Goal: Transaction & Acquisition: Book appointment/travel/reservation

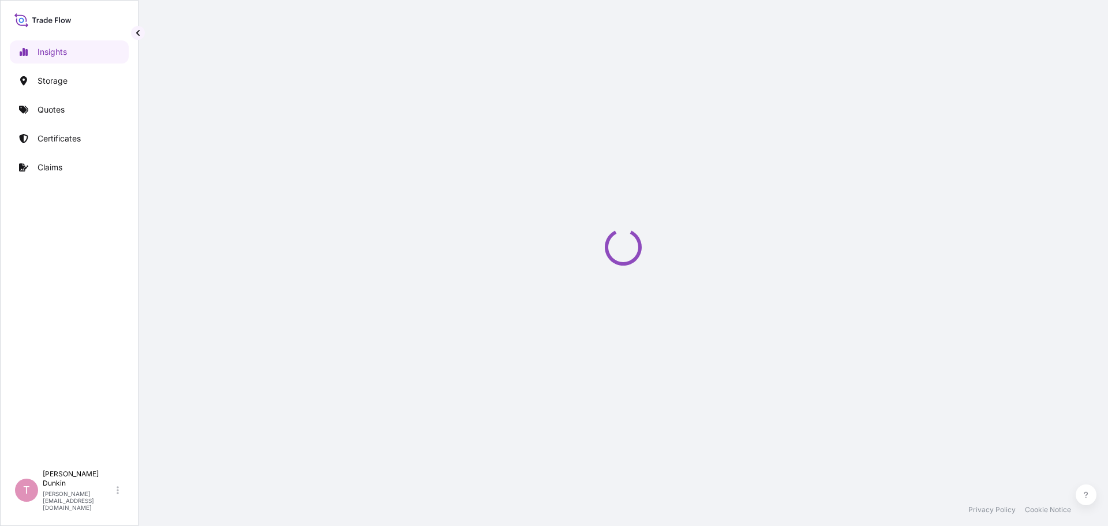
select select "2025"
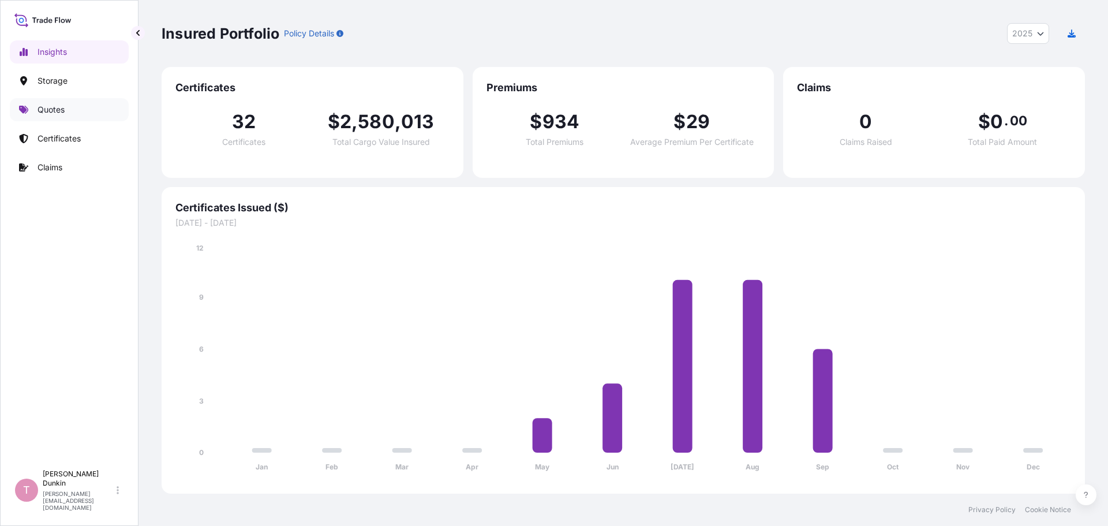
click at [47, 112] on p "Quotes" at bounding box center [51, 110] width 27 height 12
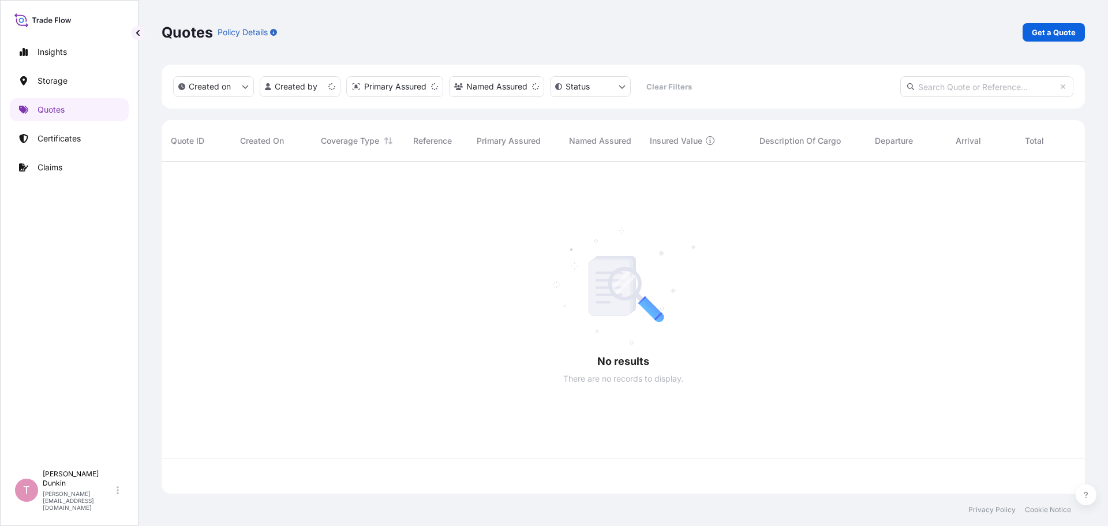
scroll to position [329, 915]
click at [1046, 32] on p "Get a Quote" at bounding box center [1054, 33] width 44 height 12
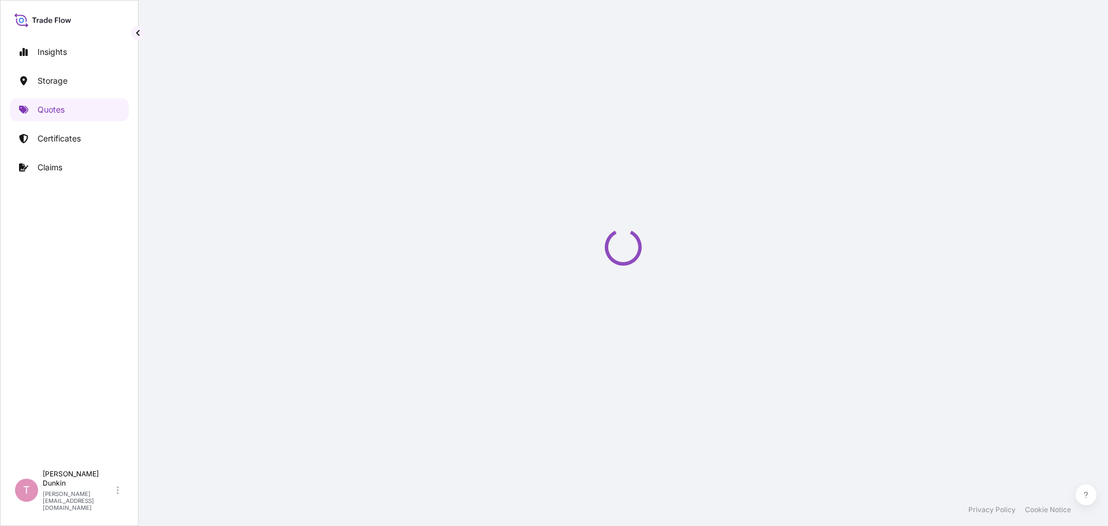
select select "Water"
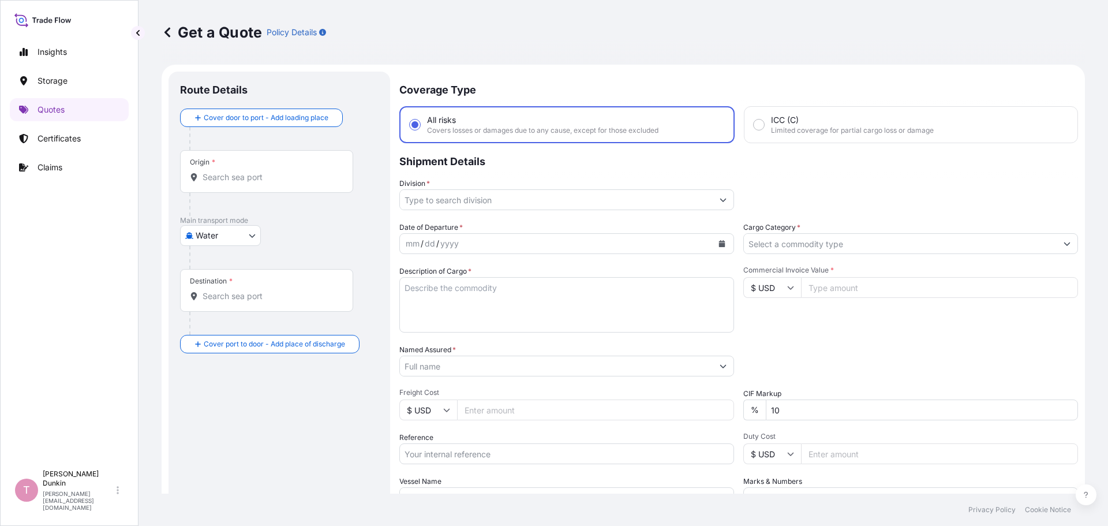
scroll to position [18, 0]
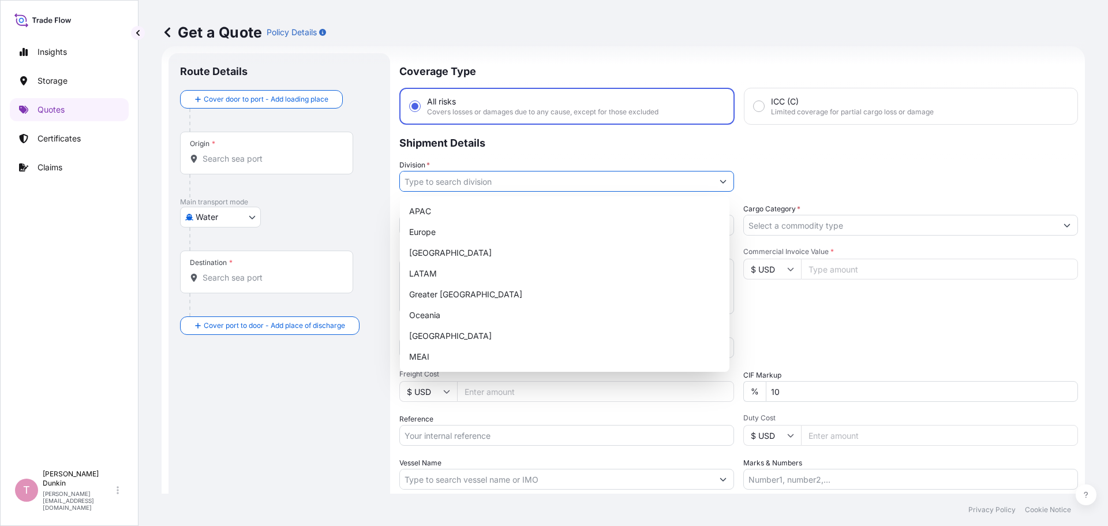
click at [432, 184] on input "Division *" at bounding box center [556, 181] width 313 height 21
click at [445, 255] on div "[GEOGRAPHIC_DATA]" at bounding box center [564, 252] width 320 height 21
type input "[GEOGRAPHIC_DATA]"
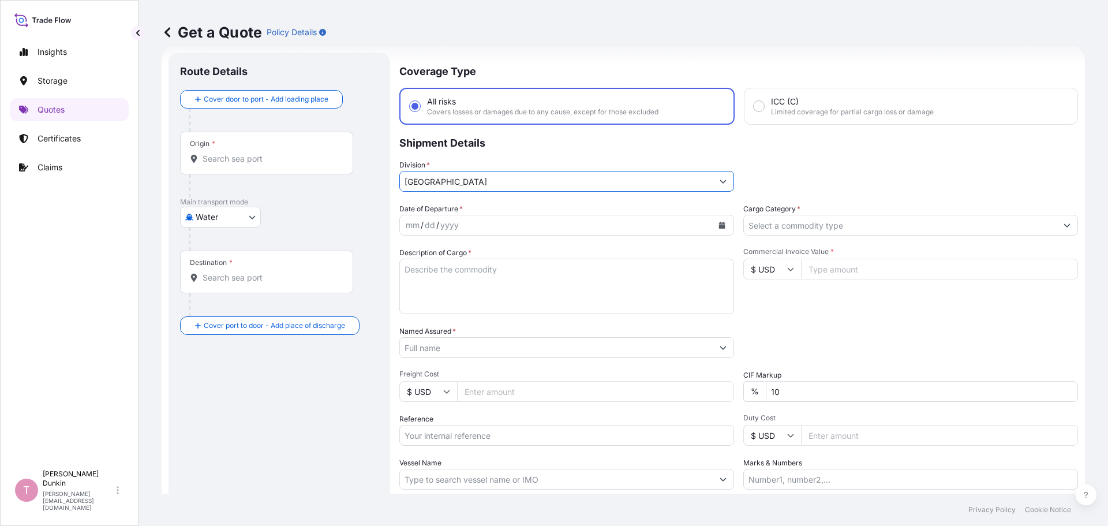
click at [812, 230] on input "Cargo Category *" at bounding box center [900, 225] width 313 height 21
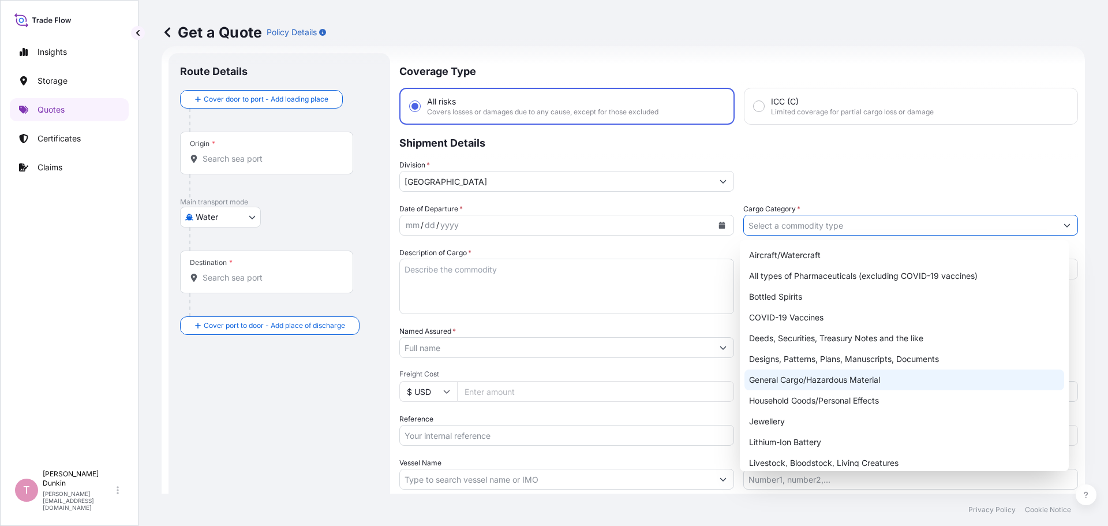
click at [792, 382] on div "General Cargo/Hazardous Material" at bounding box center [904, 379] width 320 height 21
type input "General Cargo/Hazardous Material"
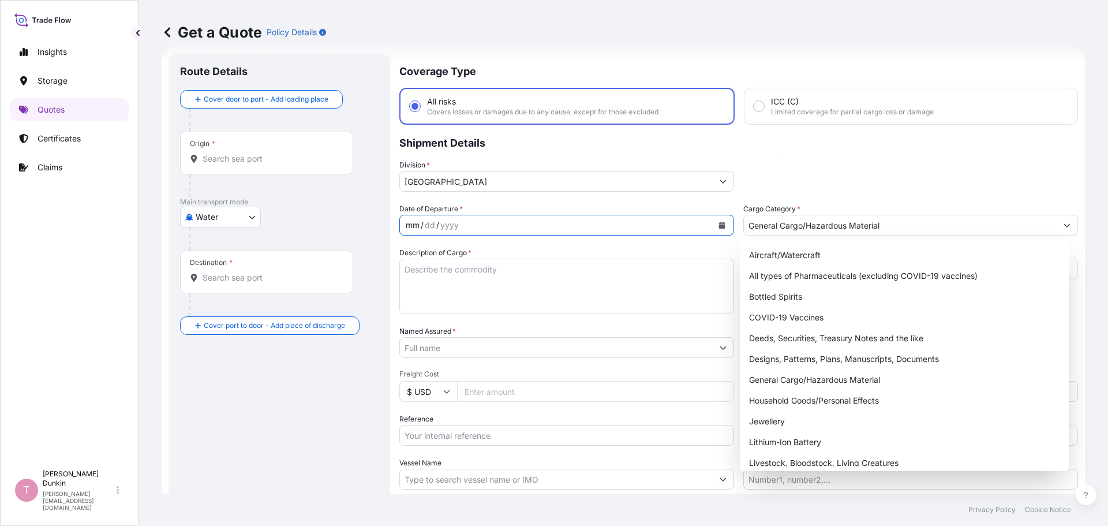
click at [611, 233] on div "mm / dd / yyyy" at bounding box center [556, 225] width 313 height 21
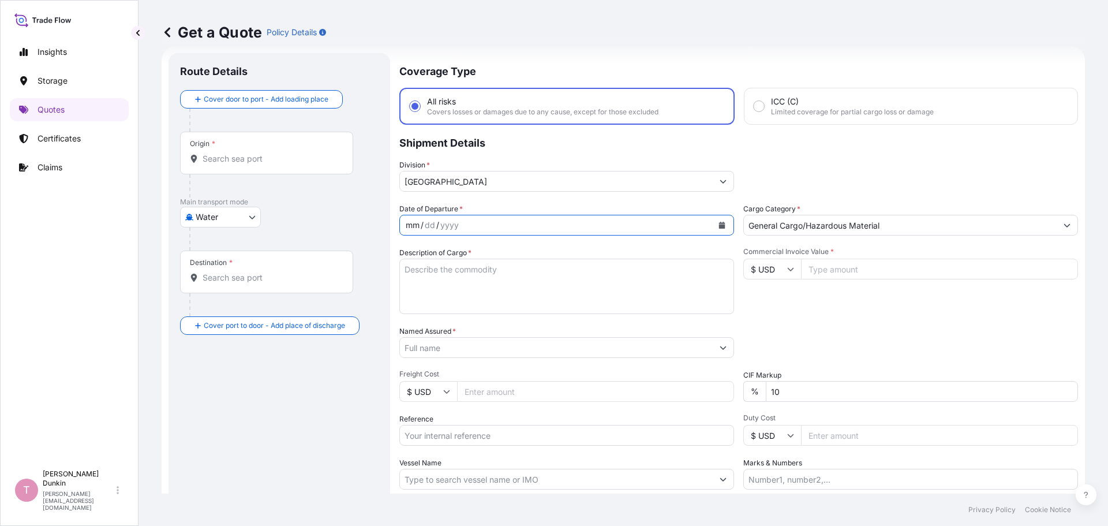
click at [719, 224] on icon "Calendar" at bounding box center [722, 225] width 6 height 7
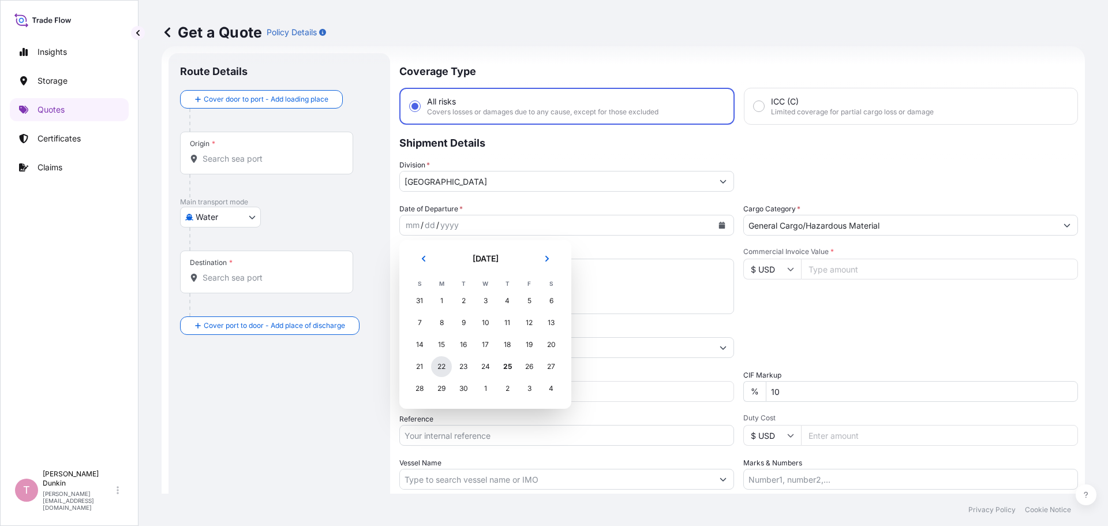
click at [441, 366] on div "22" at bounding box center [441, 366] width 21 height 21
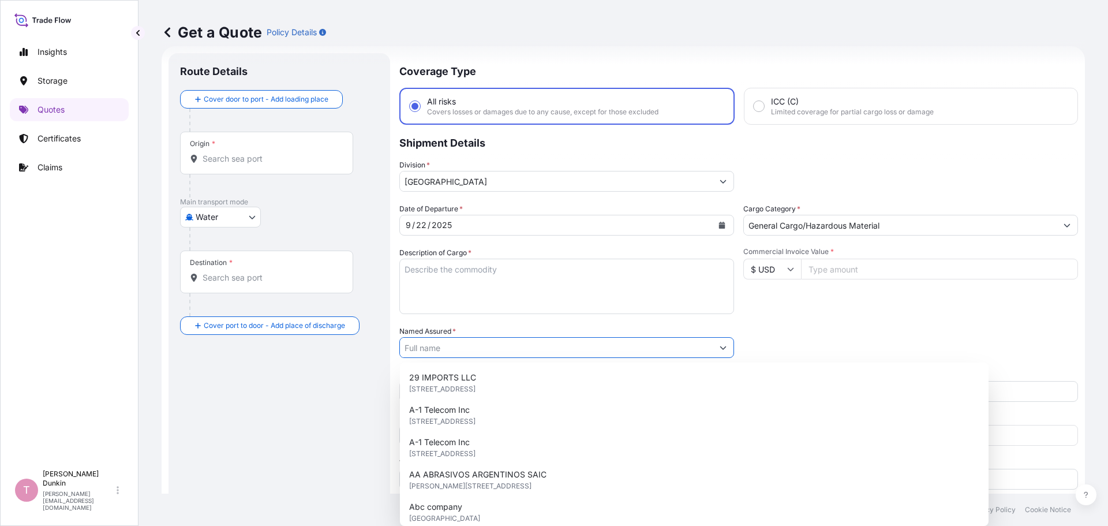
click at [470, 352] on input "Named Assured *" at bounding box center [556, 347] width 313 height 21
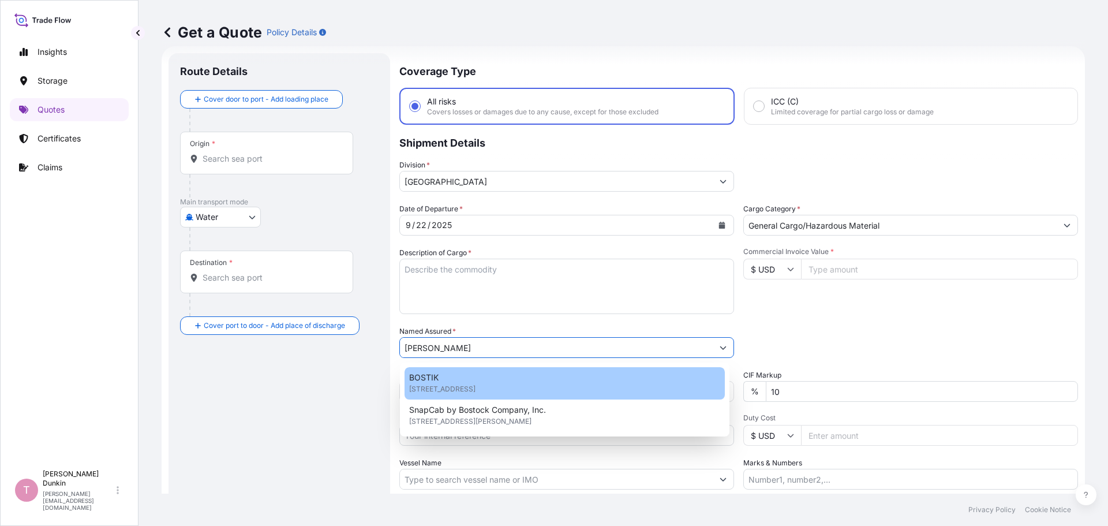
click at [426, 379] on span "BOSTIK" at bounding box center [423, 378] width 29 height 12
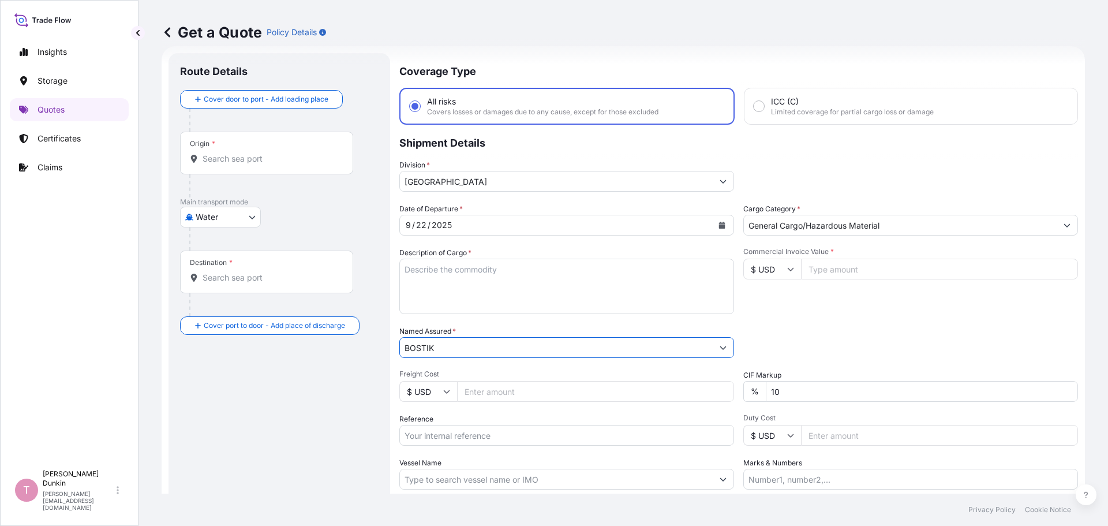
type input "BOSTIK"
paste input "US10020862406"
type input "US10020862406"
click at [434, 267] on textarea "Description of Cargo *" at bounding box center [566, 286] width 335 height 55
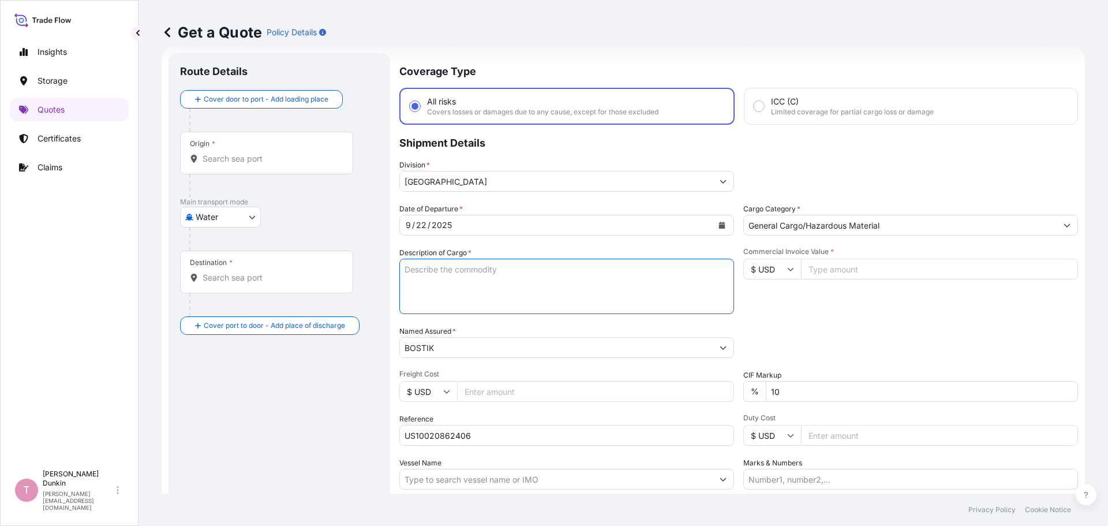
paste textarea "3"
click at [441, 267] on textarea "3" at bounding box center [566, 286] width 335 height 55
paste textarea "PAILS LOADED INTO 1 LCL COREACTANT 9L10 18.1 KG STEEL PAIL"
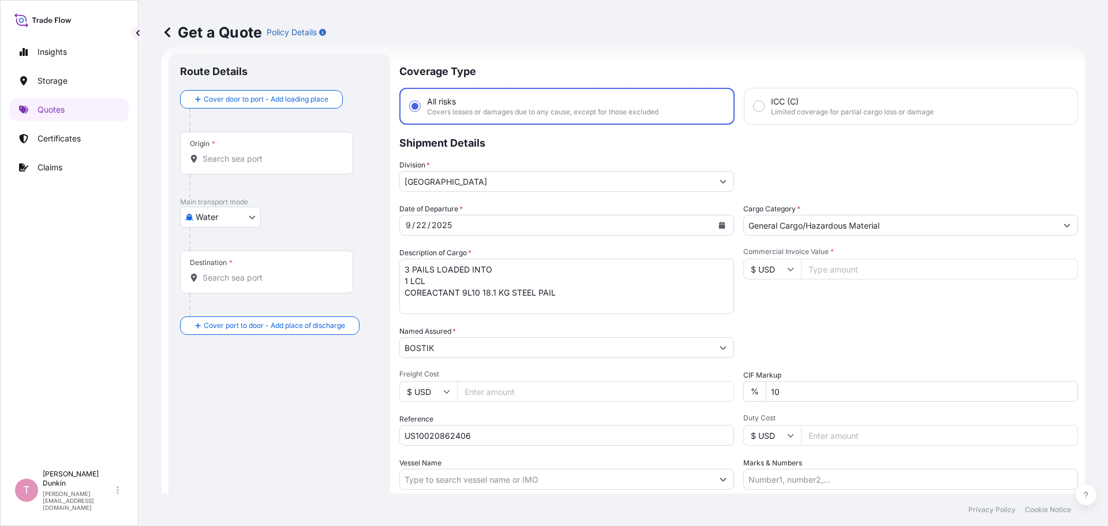
click at [568, 297] on textarea "3 PAILS LOADED INTO 1 LCL COREACTANT 9L10 18.1 KG STEEL PAIL" at bounding box center [566, 286] width 335 height 55
paste textarea "UNITED STATES UN1133 ADHESIVES, 3, II IMDG UN1133 ADHESIVES, 3, II, (5.00 #C C.…"
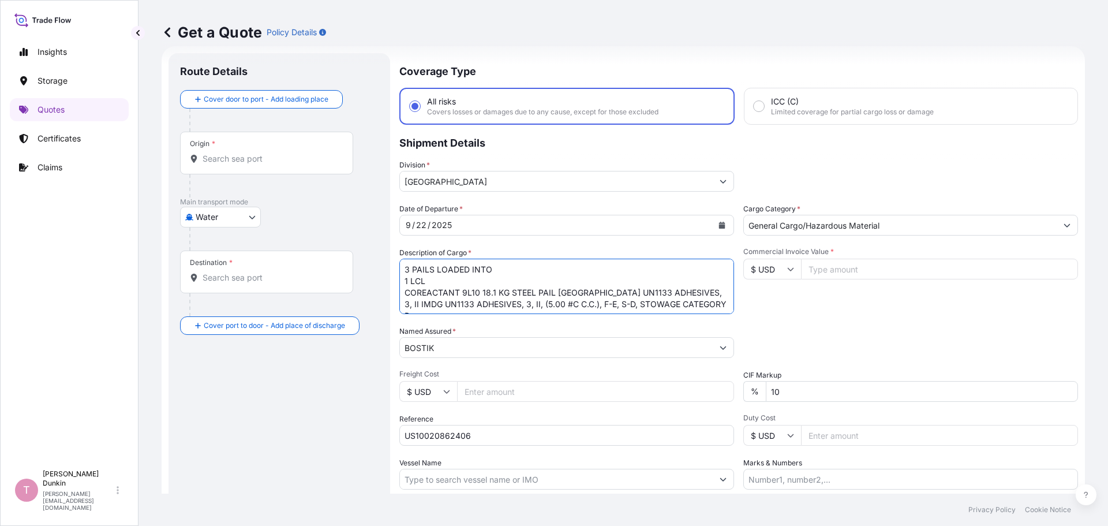
scroll to position [7, 0]
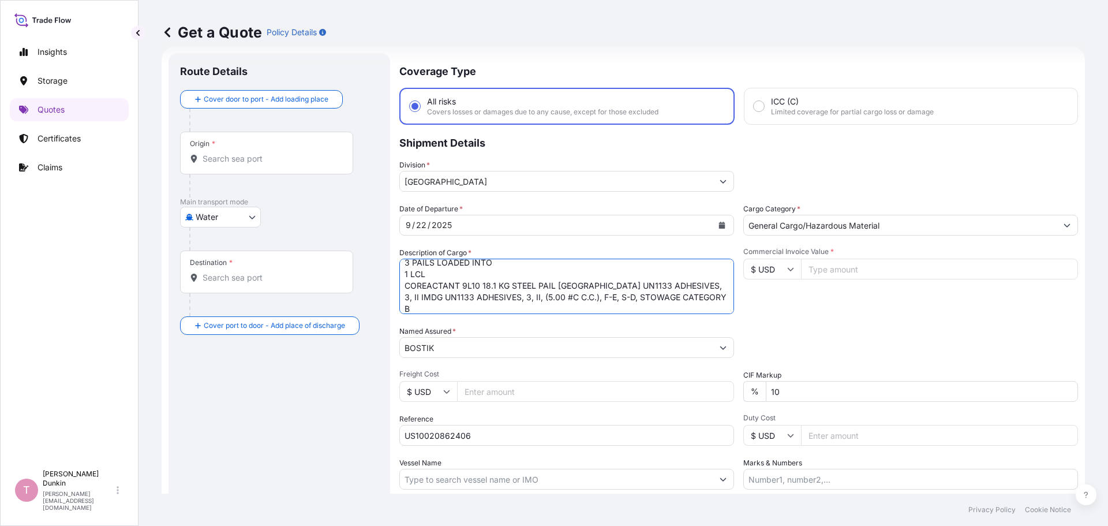
click at [436, 310] on textarea "3 PAILS LOADED INTO 1 LCL COREACTANT 9L10 18.1 KG STEEL PAIL UNITED STATES UN11…" at bounding box center [566, 286] width 335 height 55
click at [453, 310] on textarea "3 PAILS LOADED INTO 1 LCL COREACTANT 9L10 18.1 KG STEEL PAIL UNITED STATES UN11…" at bounding box center [566, 286] width 335 height 55
paste textarea "5"
click at [449, 305] on textarea "3 PAILS LOADED INTO 1 LCL COREACTANT 9L10 18.1 KG STEEL PAIL UNITED STATES UN11…" at bounding box center [566, 286] width 335 height 55
paste textarea "DRUMS LOADED INTO 1 LCL ADCOTE(TM) 123 191 KG STEEL DRUM"
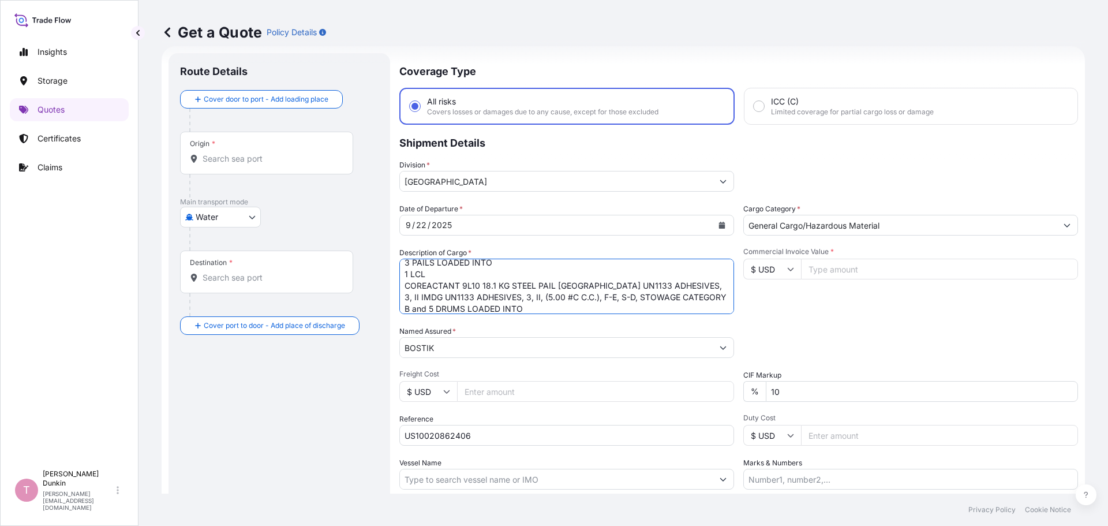
scroll to position [30, 0]
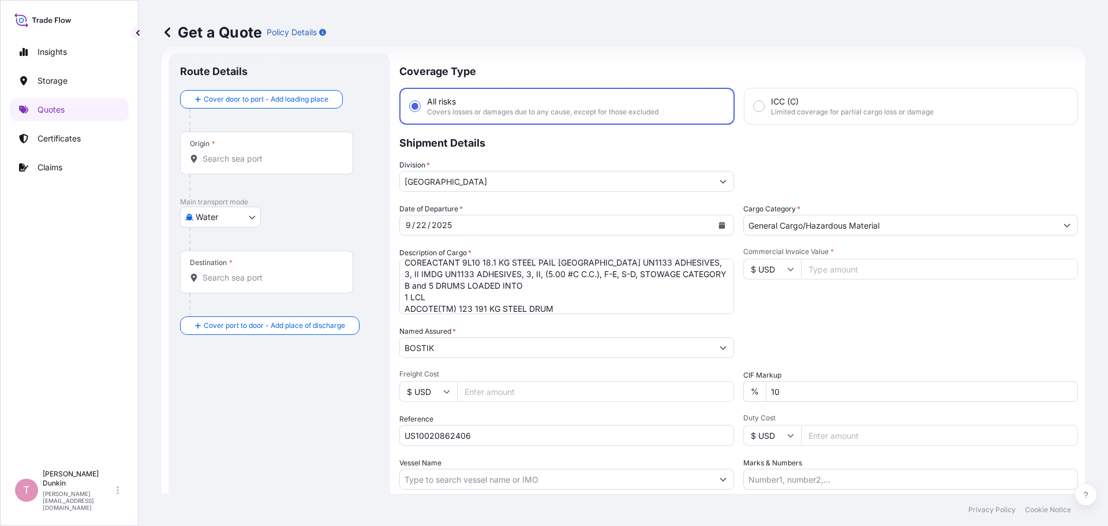
click at [575, 306] on textarea "3 PAILS LOADED INTO 1 LCL COREACTANT 9L10 18.1 KG STEEL PAIL UNITED STATES UN11…" at bounding box center [566, 286] width 335 height 55
paste textarea "UNITED STATES UN1866 RESIN SOLUTION, 3, II IMDG UN1866 RESIN SOLUTION, 3, II, (…"
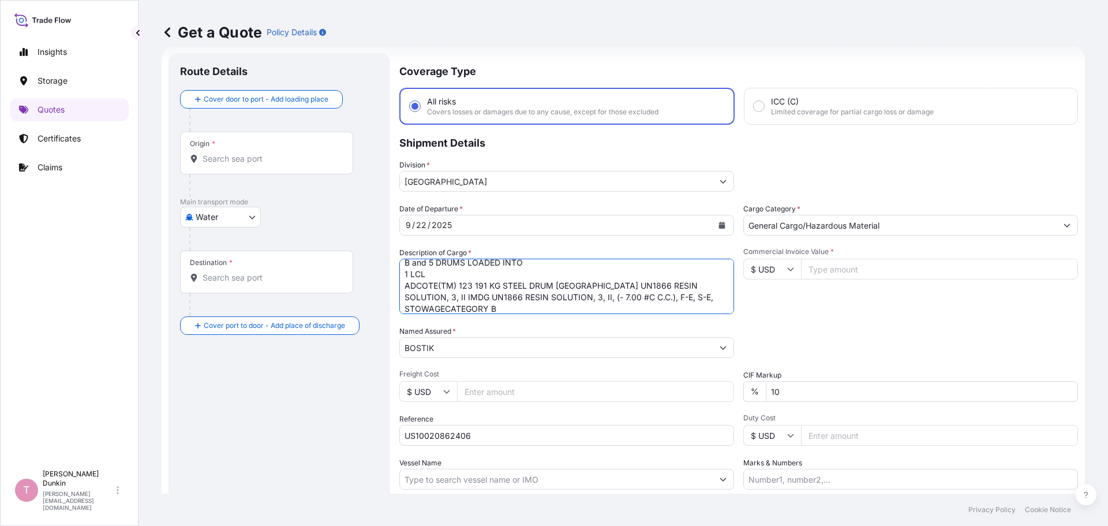
scroll to position [76, 0]
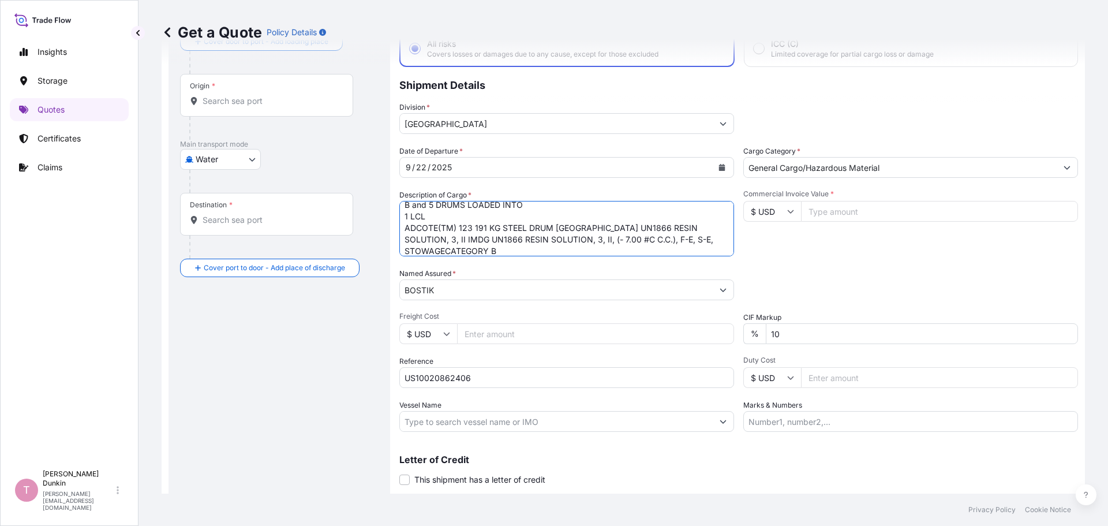
type textarea "3 PAILS LOADED INTO 1 LCL COREACTANT 9L10 18.1 KG STEEL PAIL UNITED STATES UN11…"
click at [421, 421] on input "Vessel Name" at bounding box center [556, 421] width 313 height 21
paste input "ONE HAMMERSMITH"
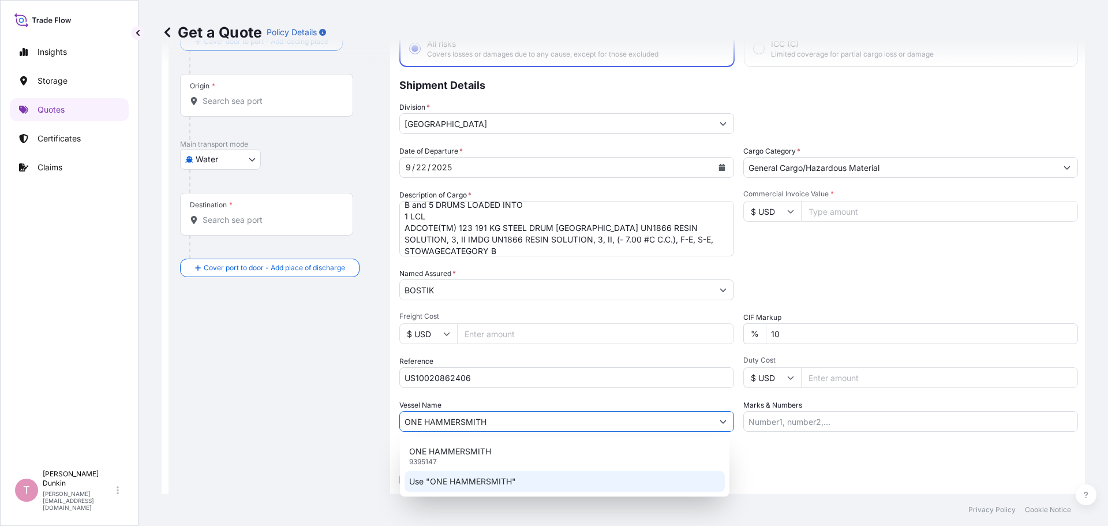
click at [456, 483] on p "Use "ONE HAMMERSMITH"" at bounding box center [462, 481] width 107 height 12
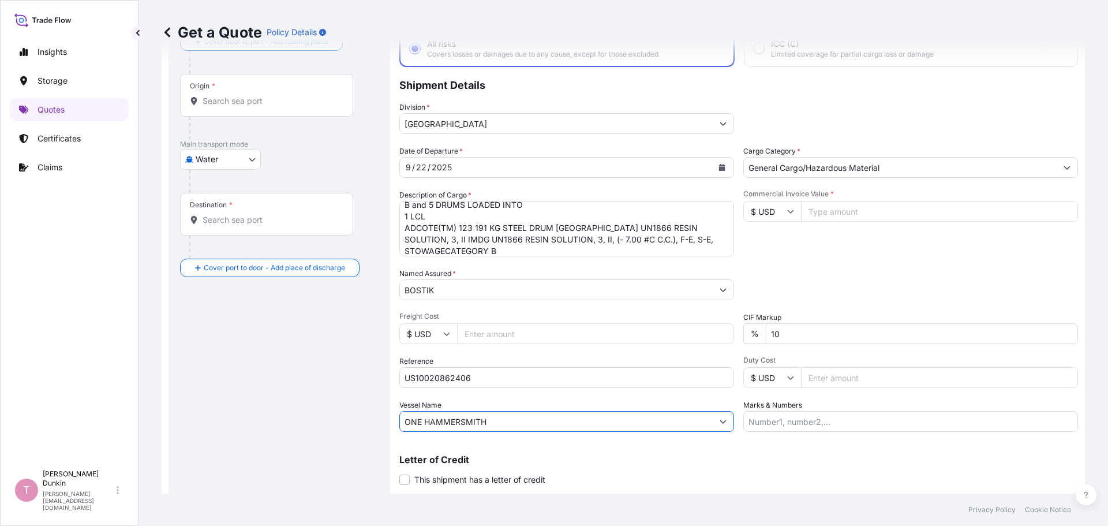
click at [512, 423] on input "ONE HAMMERSMITH" at bounding box center [556, 421] width 313 height 21
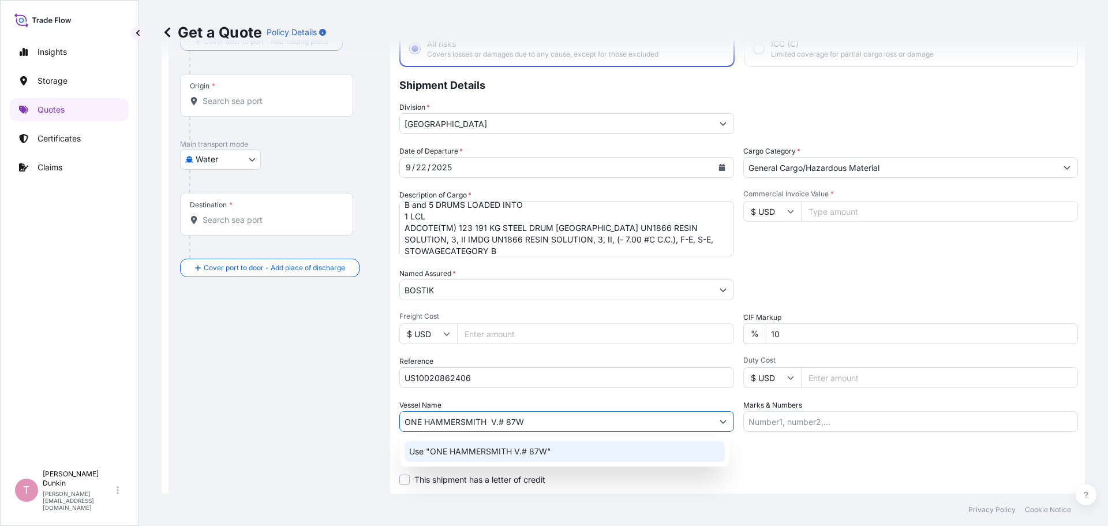
click at [471, 447] on p "Use "ONE HAMMERSMITH V.# 87W"" at bounding box center [480, 451] width 142 height 12
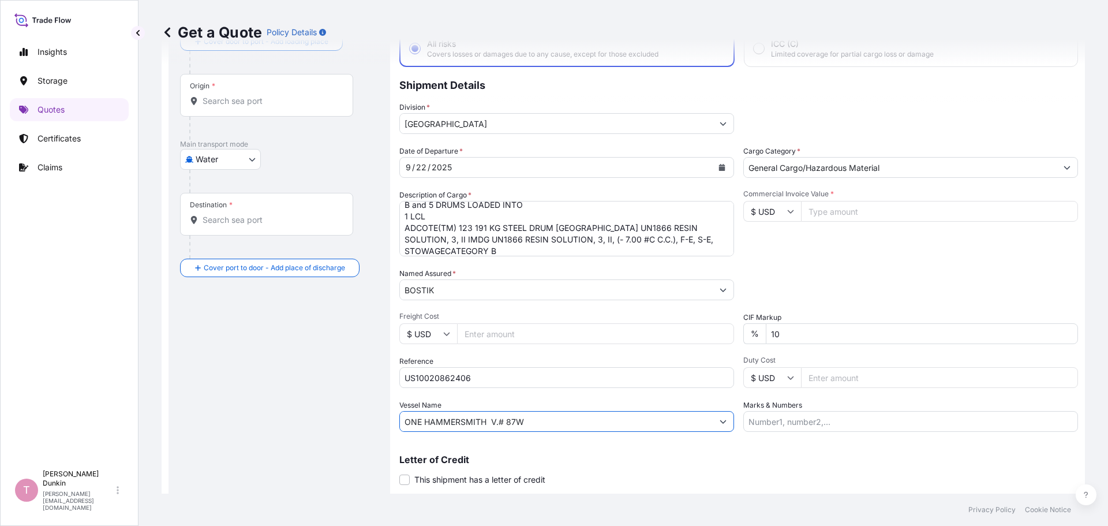
type input "ONE HAMMERSMITH V.# 87W"
click at [832, 211] on input "Commercial Invoice Value *" at bounding box center [939, 211] width 277 height 21
type input "8290.79"
click at [796, 268] on div "Packing Category Type to search a container mode Please select a primary mode o…" at bounding box center [910, 284] width 335 height 32
click at [218, 96] on input "Origin *" at bounding box center [271, 101] width 136 height 12
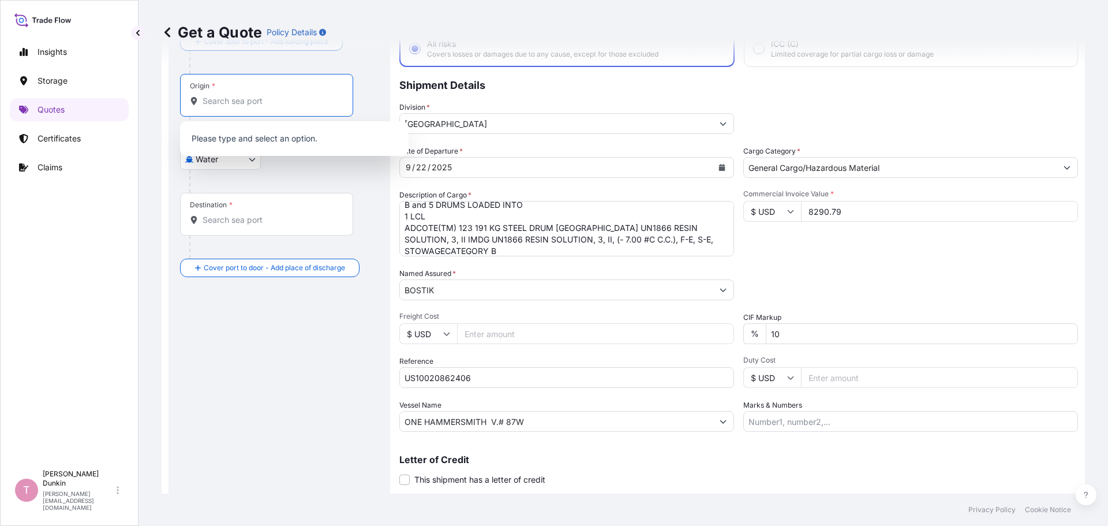
paste input "CHICAGO, IL"
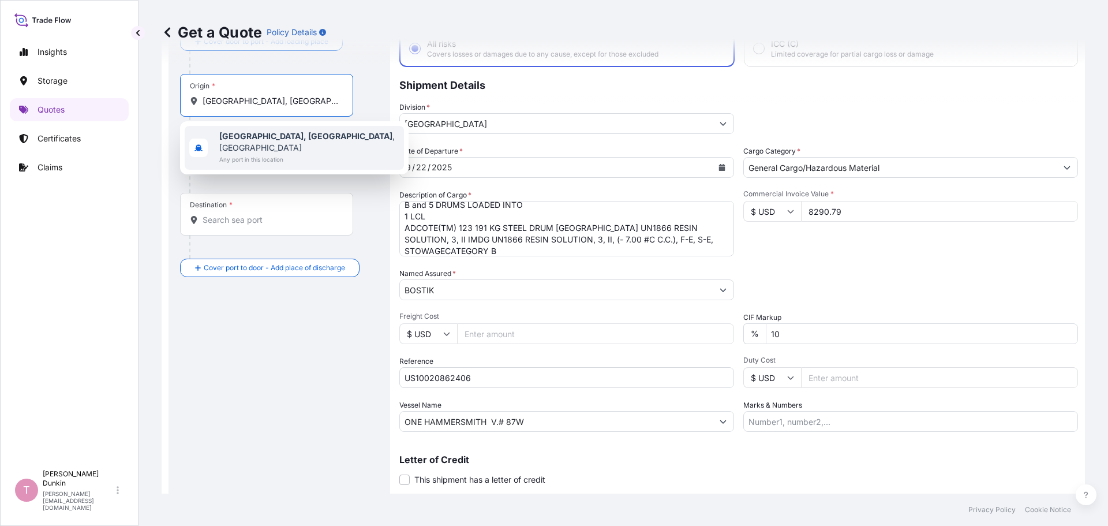
click at [229, 133] on b "Chicago, IL" at bounding box center [305, 136] width 173 height 10
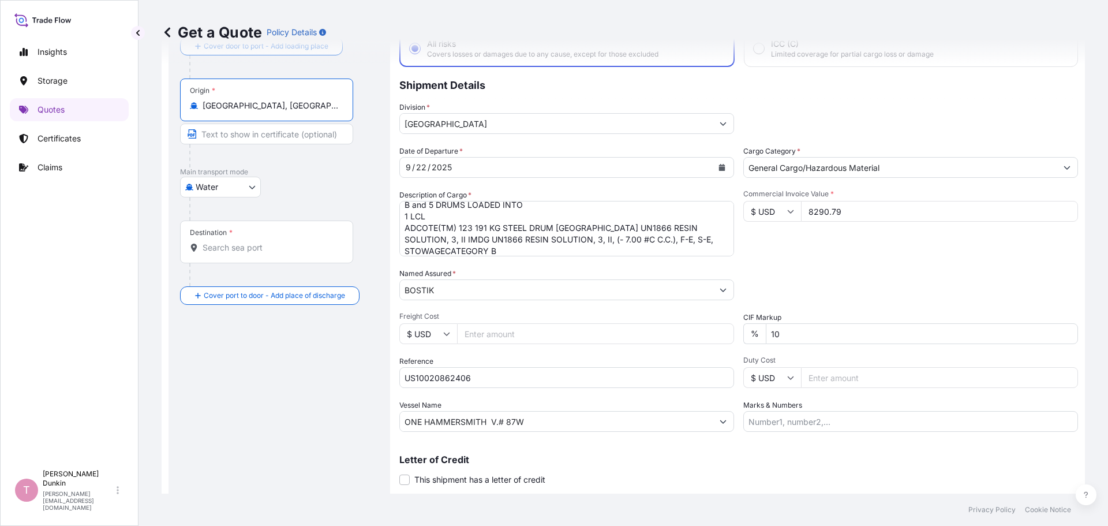
type input "Chicago, IL, USA"
click at [276, 112] on div "Origin * Chicago, IL, USA" at bounding box center [266, 99] width 173 height 43
click at [276, 111] on input "Chicago, IL, USA" at bounding box center [271, 106] width 136 height 12
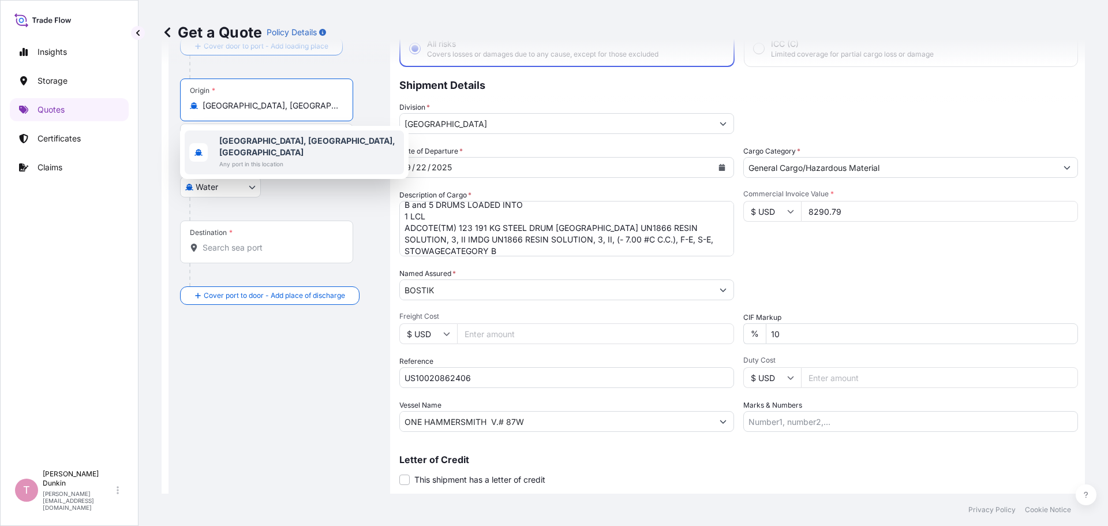
click at [247, 143] on b "Chicago, IL, USA" at bounding box center [307, 146] width 176 height 21
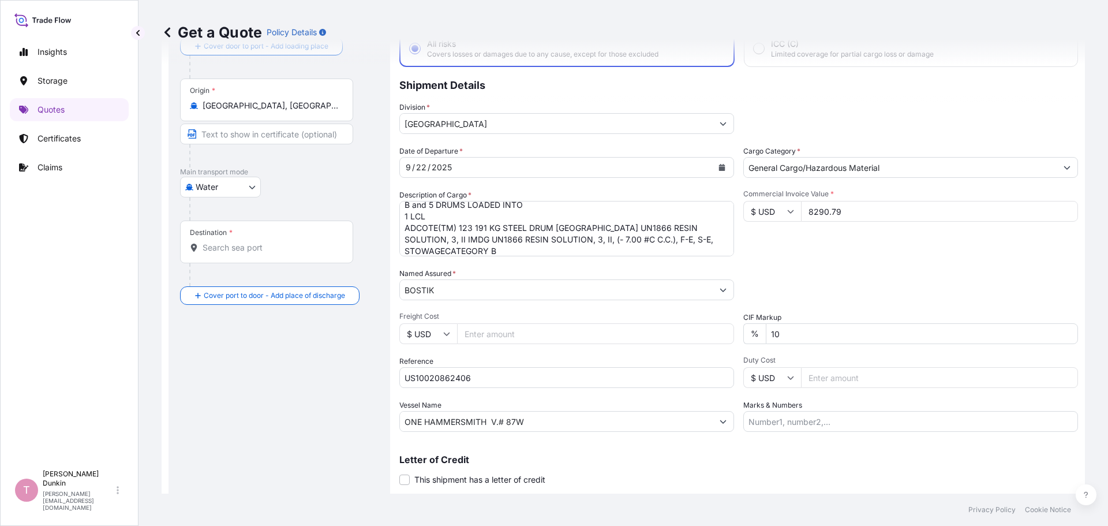
click at [229, 237] on div "Destination *" at bounding box center [266, 241] width 173 height 43
click at [229, 242] on input "Destination *" at bounding box center [271, 248] width 136 height 12
click at [207, 232] on div "Destination *" at bounding box center [211, 232] width 43 height 9
click at [207, 242] on input "Destination * Please select a destination" at bounding box center [271, 248] width 136 height 12
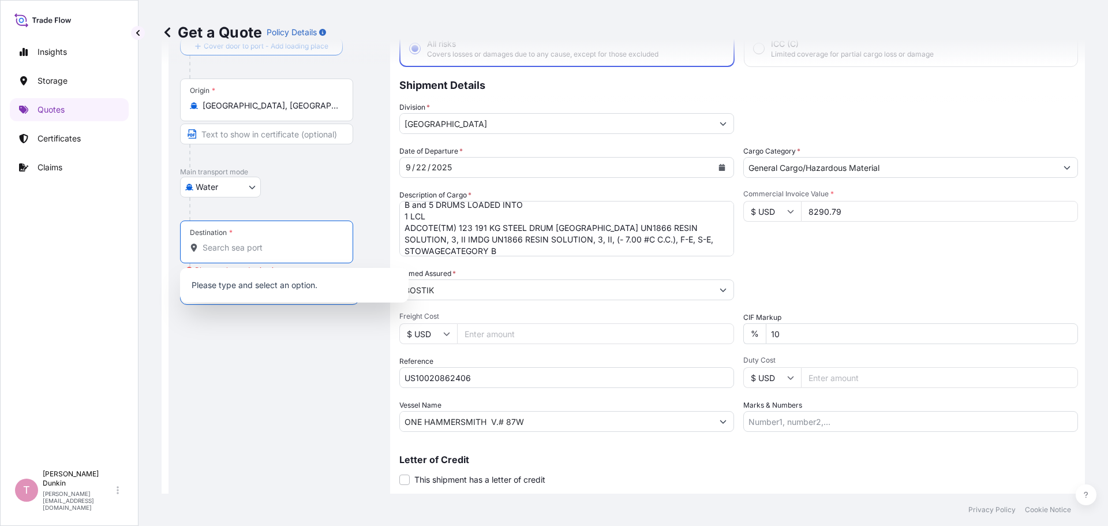
paste input "SINGAPORE PORT"
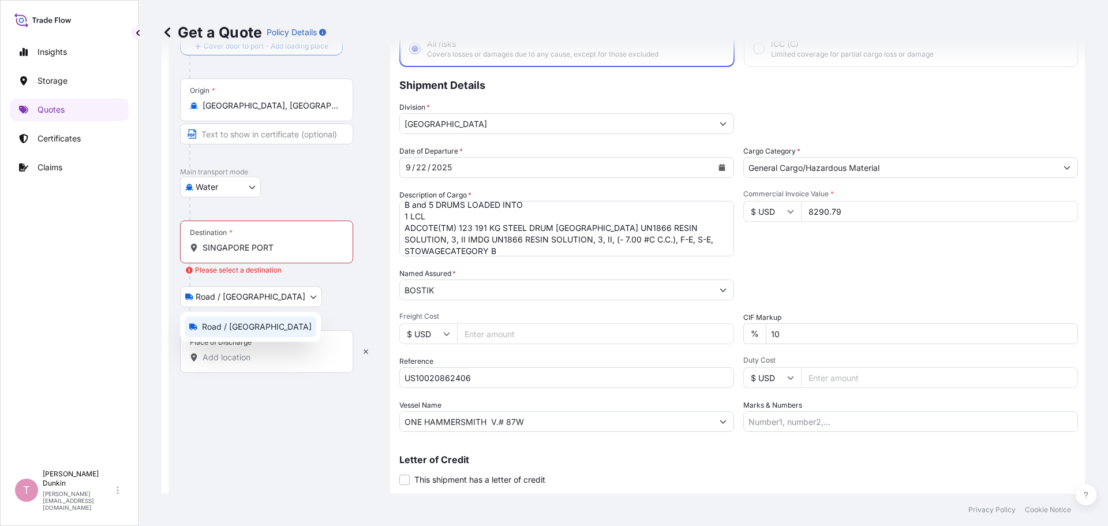
click at [254, 297] on body "Insights Storage Quotes Certificates Claims T Tammy Dunkin tammy.dunkin@psabdp.…" at bounding box center [554, 263] width 1108 height 526
drag, startPoint x: 202, startPoint y: 252, endPoint x: 210, endPoint y: 251, distance: 8.1
click at [203, 252] on div "SINGAPORE PORT" at bounding box center [266, 248] width 153 height 12
click at [203, 252] on input "SINGAPORE PORT" at bounding box center [271, 248] width 136 height 12
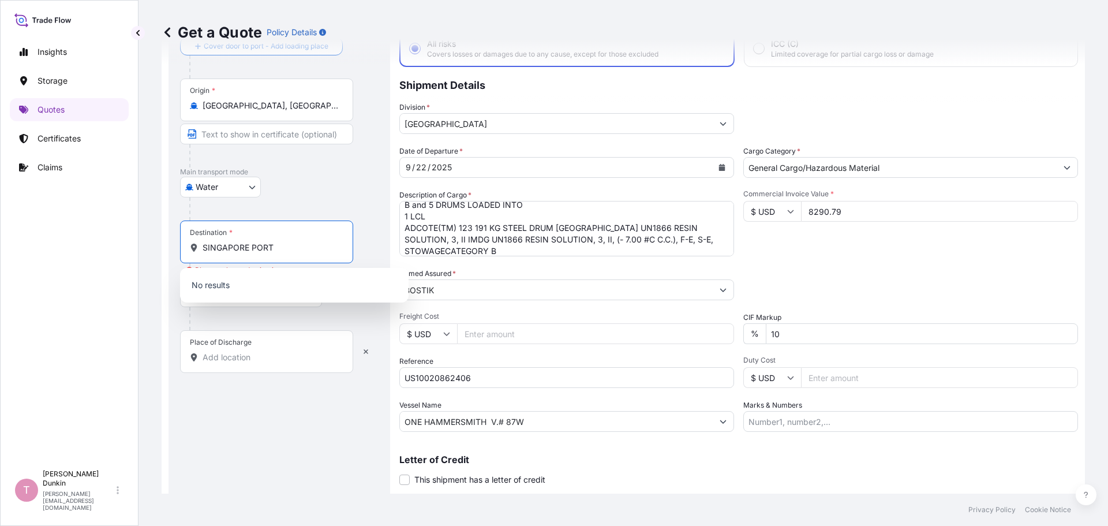
drag, startPoint x: 295, startPoint y: 245, endPoint x: 249, endPoint y: 252, distance: 46.8
click at [249, 252] on input "SINGAPORE PORT" at bounding box center [271, 248] width 136 height 12
click at [274, 253] on input "SINGAPORE" at bounding box center [266, 248] width 126 height 12
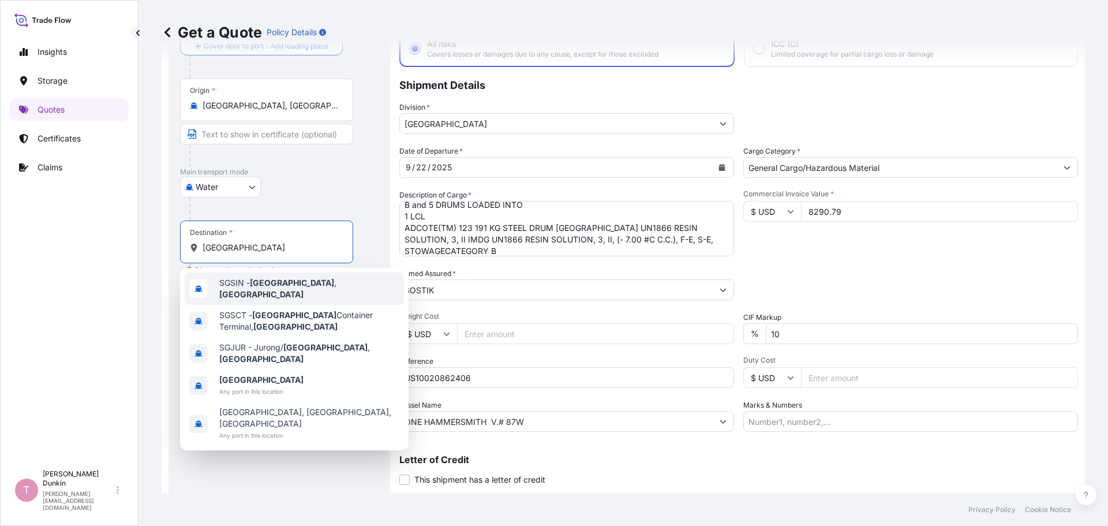
type input "SGSIN - Singapore, Singapore"
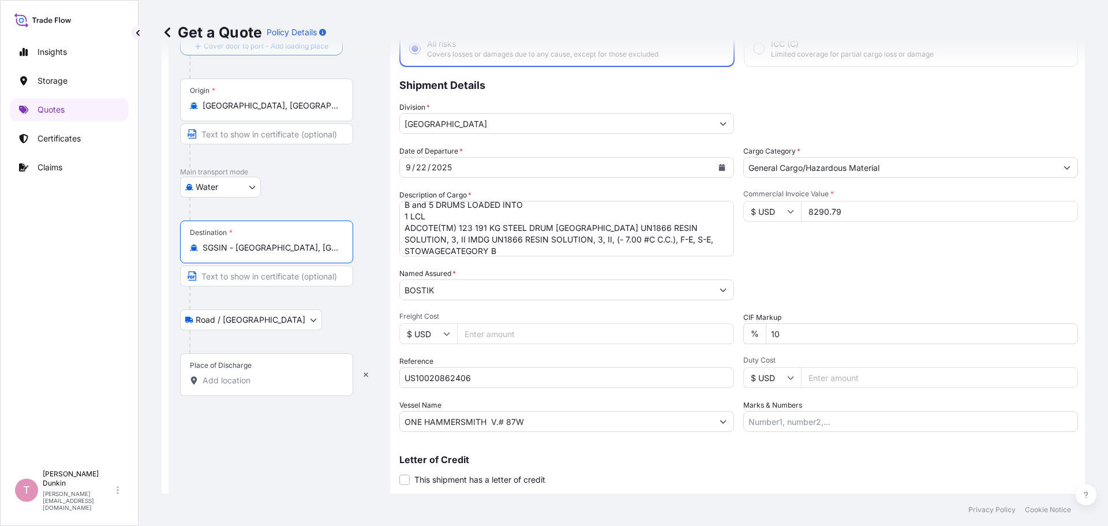
drag, startPoint x: 321, startPoint y: 247, endPoint x: 174, endPoint y: 253, distance: 147.3
click at [174, 253] on div "Route Details Reset Route Details Cover door to port - Add loading place Place …" at bounding box center [279, 256] width 222 height 522
type input "SGSIN - Singapore, Singapore"
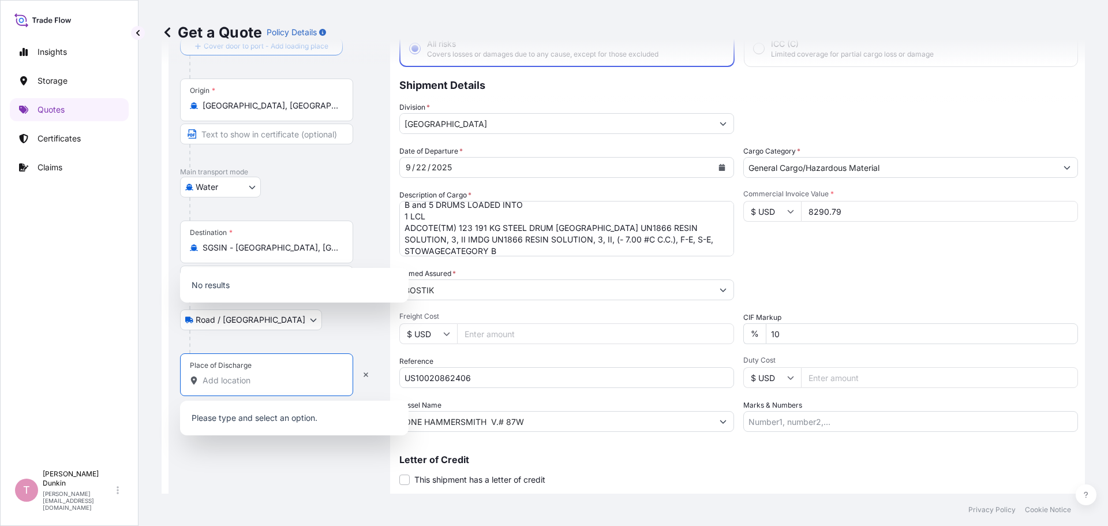
click at [204, 384] on input "Place of Discharge" at bounding box center [271, 380] width 136 height 12
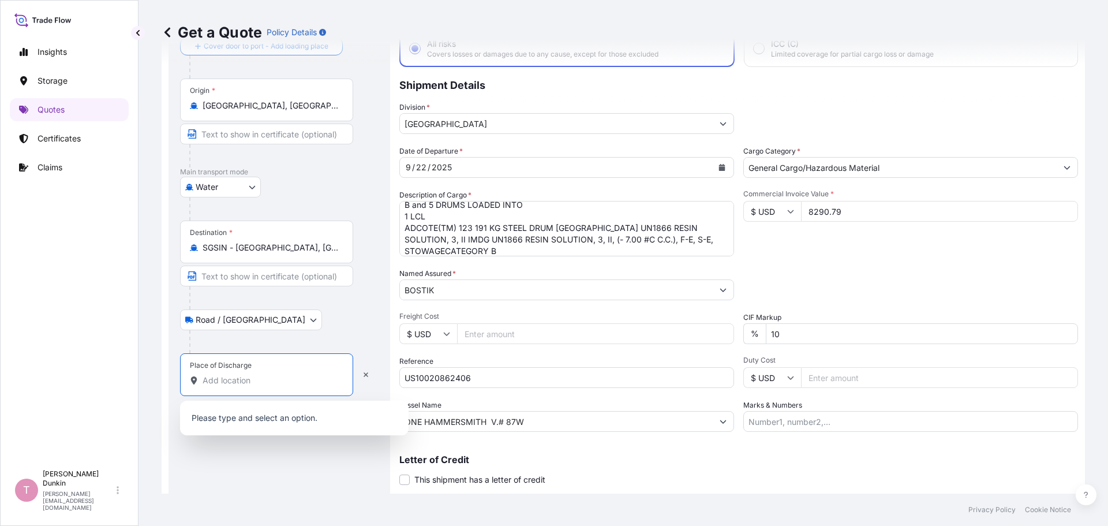
paste input "SINGAPORE PORT"
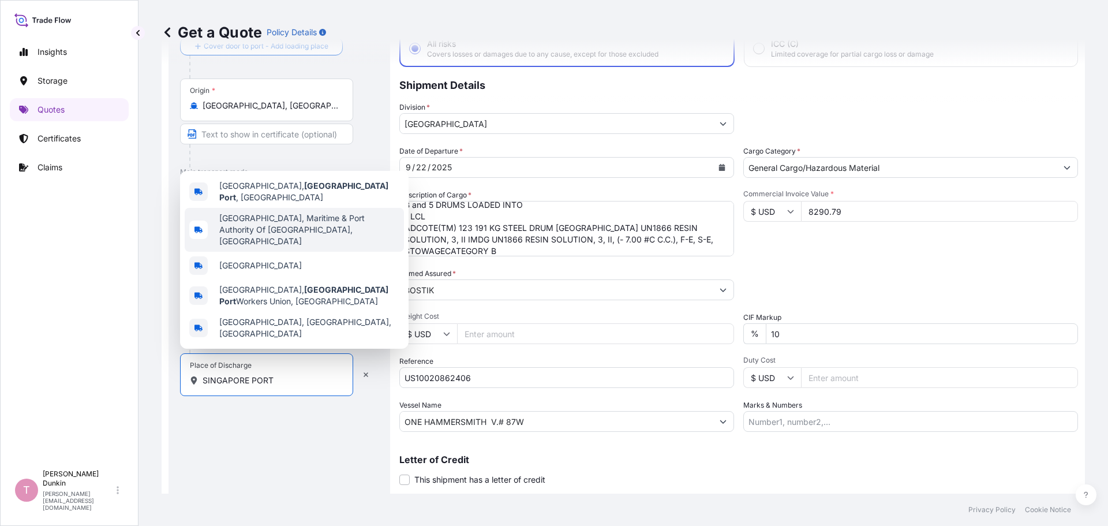
click at [241, 238] on span "Alexandra Road, Maritime & Port Authority Of Singapore, Singapore" at bounding box center [309, 229] width 180 height 35
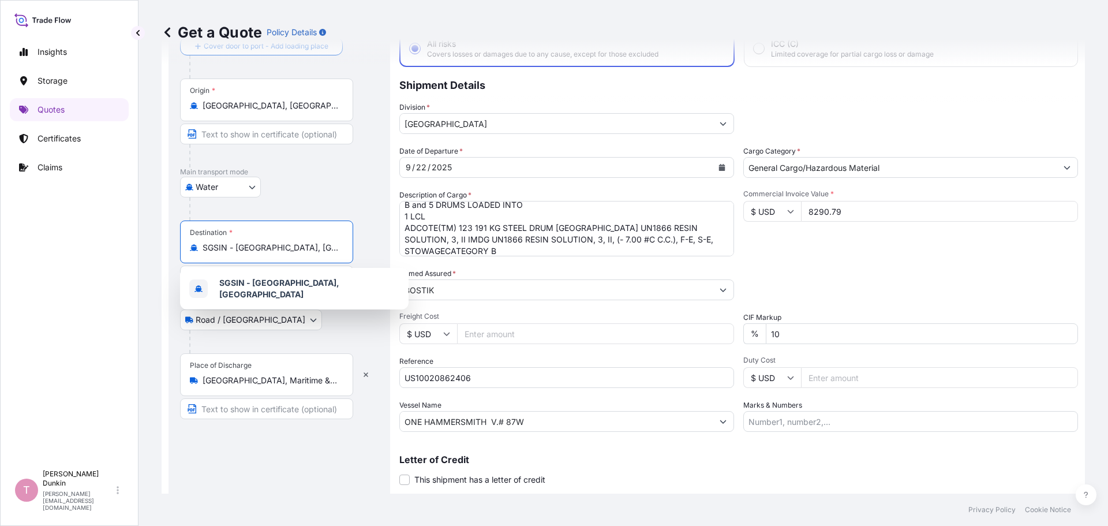
click at [255, 248] on input "SGSIN - Singapore, Singapore" at bounding box center [271, 248] width 136 height 12
click at [234, 287] on b "SGSIN - Singapore, Singapore" at bounding box center [279, 288] width 120 height 21
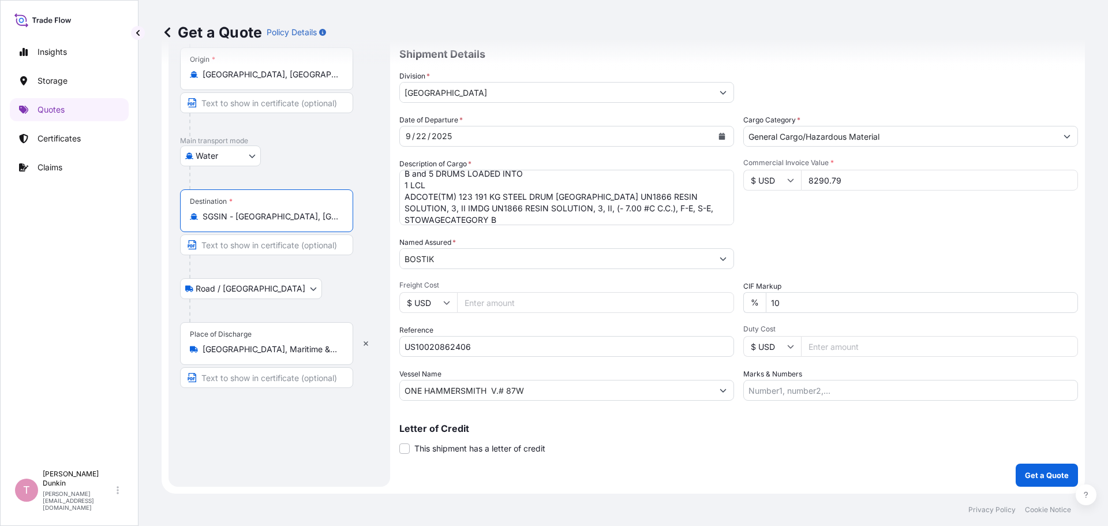
scroll to position [0, 0]
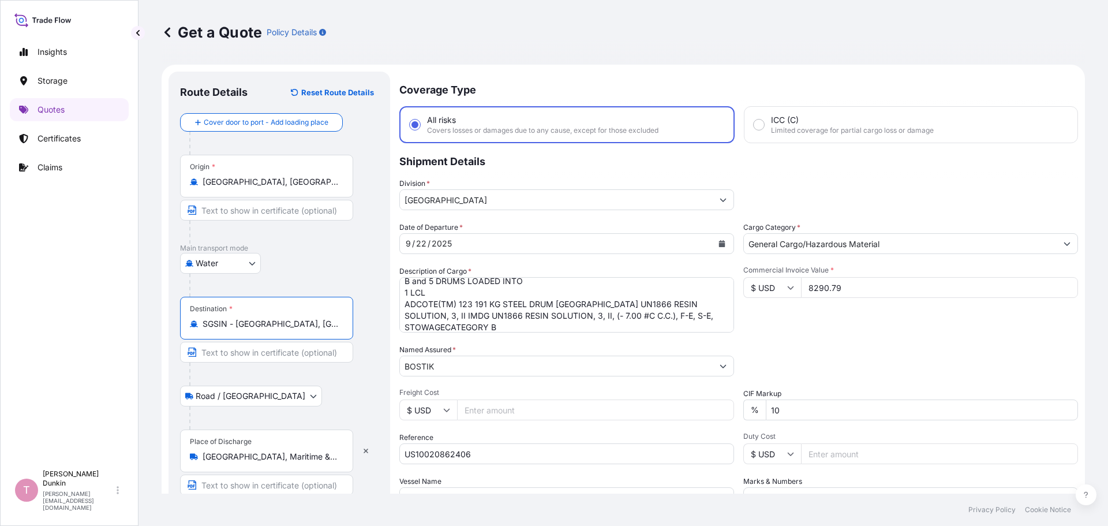
click at [252, 394] on body "Insights Storage Quotes Certificates Claims T Tammy Dunkin tammy.dunkin@psabdp.…" at bounding box center [554, 263] width 1108 height 526
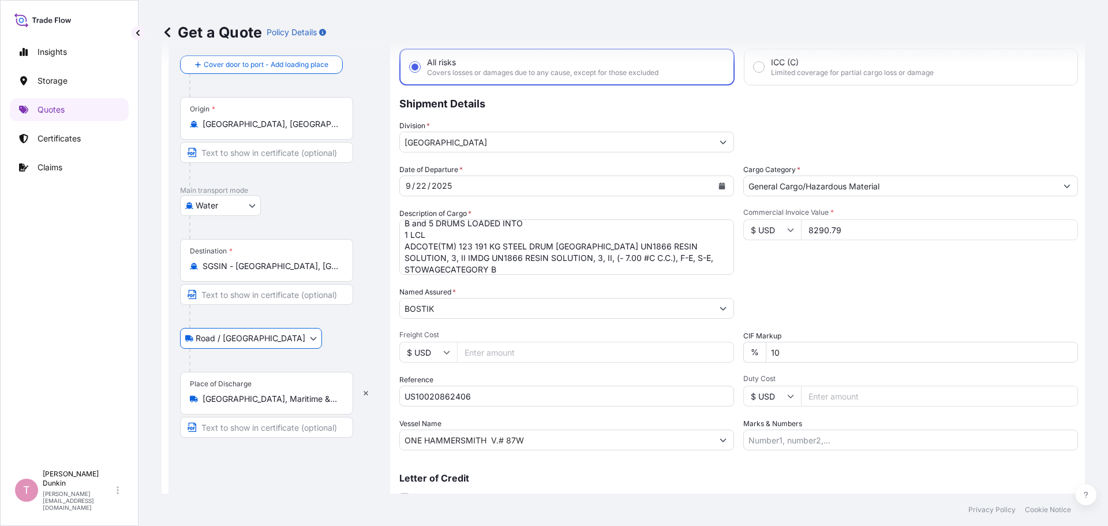
scroll to position [107, 0]
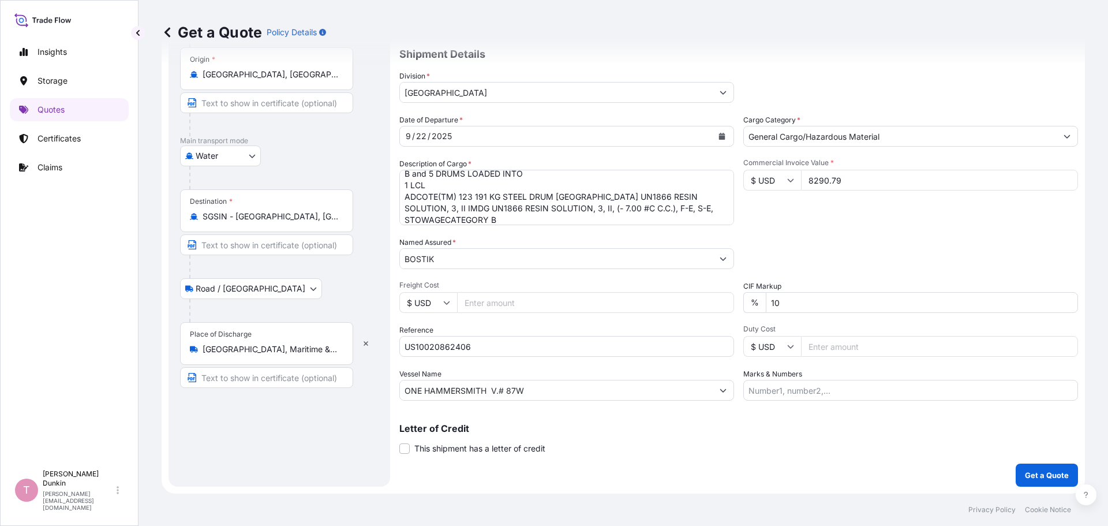
click at [237, 343] on div "Place of Discharge Alexandra Road, Maritime & Port Authority Of Singapore, Sing…" at bounding box center [266, 343] width 173 height 43
click at [237, 343] on input "Alexandra Road, Maritime & Port Authority Of Singapore, Singapore" at bounding box center [271, 349] width 136 height 12
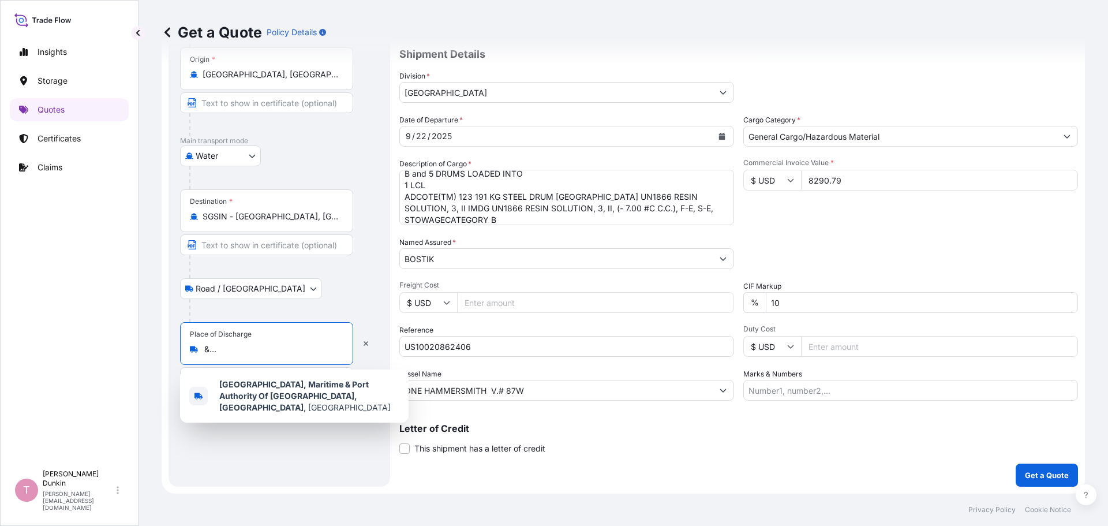
scroll to position [0, 0]
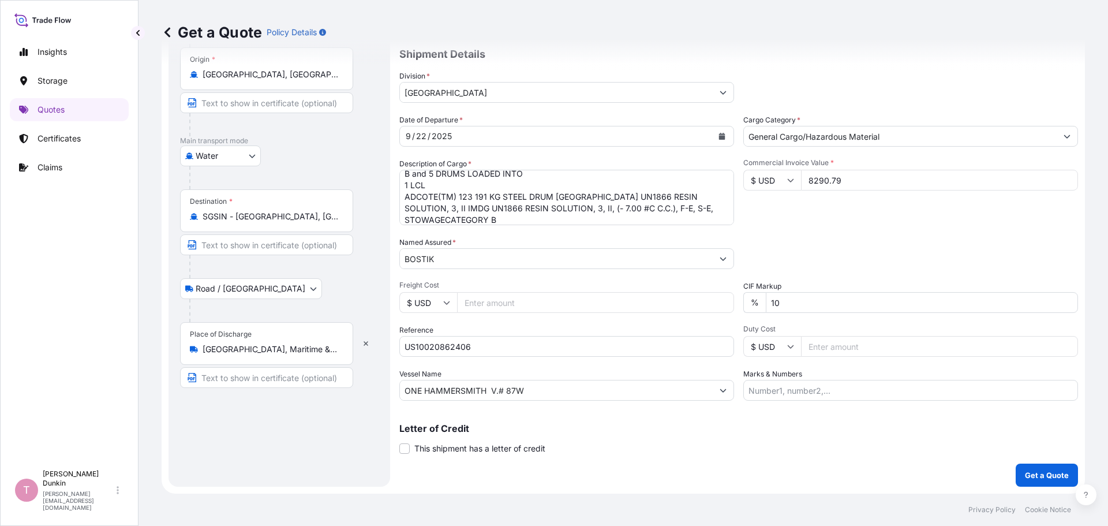
drag, startPoint x: 339, startPoint y: 348, endPoint x: 168, endPoint y: 354, distance: 170.9
click at [168, 354] on div "Route Details Reset Route Details Cover door to port - Add loading place Place …" at bounding box center [279, 225] width 222 height 522
click at [232, 350] on input "Alexandra Road, Maritime & Port Authority Of Singapore, Singapore" at bounding box center [271, 349] width 136 height 12
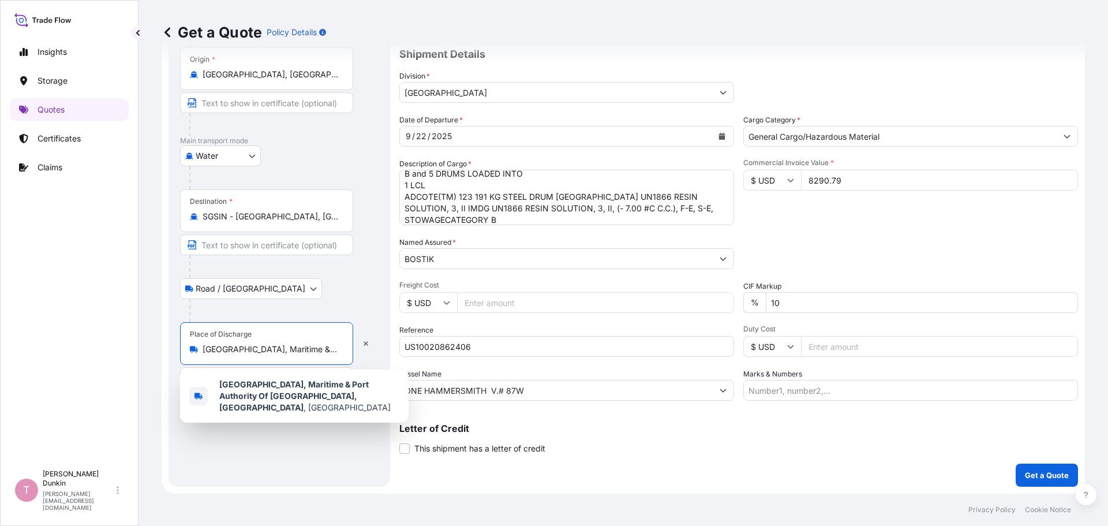
drag, startPoint x: 234, startPoint y: 347, endPoint x: 219, endPoint y: 350, distance: 14.6
click at [219, 350] on input "Alexandra Road, Maritime & Port Authority Of Singapore, Singapore" at bounding box center [271, 349] width 136 height 12
click at [218, 345] on input "Alexandra Road, Maritime & Port Authority Of Singapore, Singapore" at bounding box center [271, 349] width 136 height 12
drag, startPoint x: 205, startPoint y: 347, endPoint x: 370, endPoint y: 349, distance: 165.6
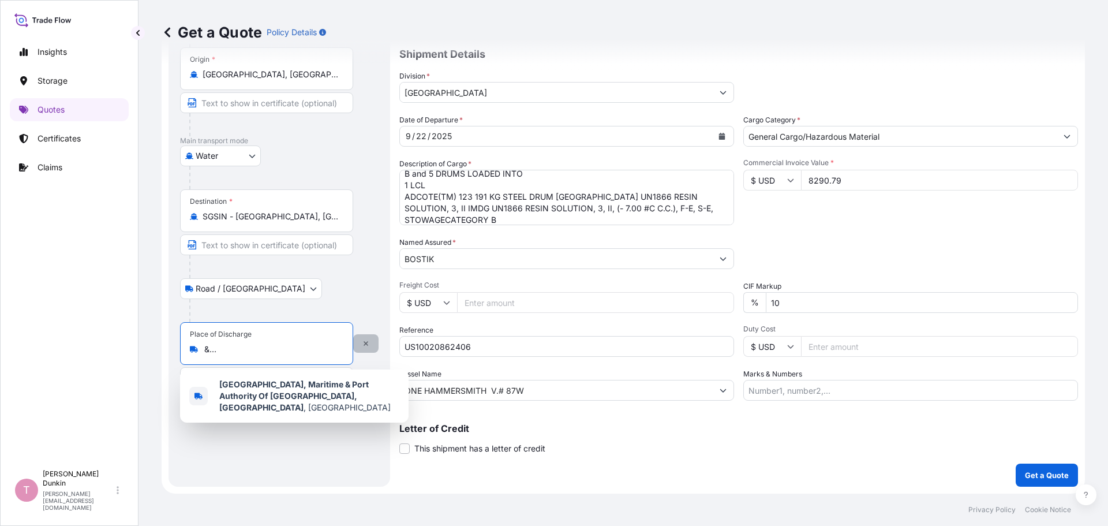
click at [370, 349] on div "Place of Discharge Alexandra Road, Maritime & Port Authority Of Singapore, Sing…" at bounding box center [279, 355] width 198 height 66
paste input "SINGAPORE"
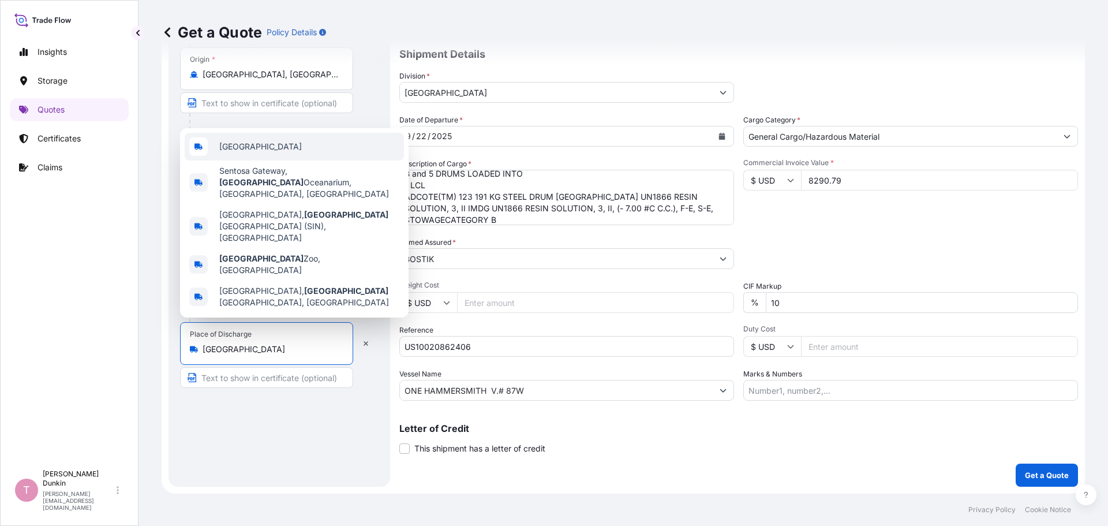
click at [231, 152] on span "Singapore" at bounding box center [260, 147] width 83 height 12
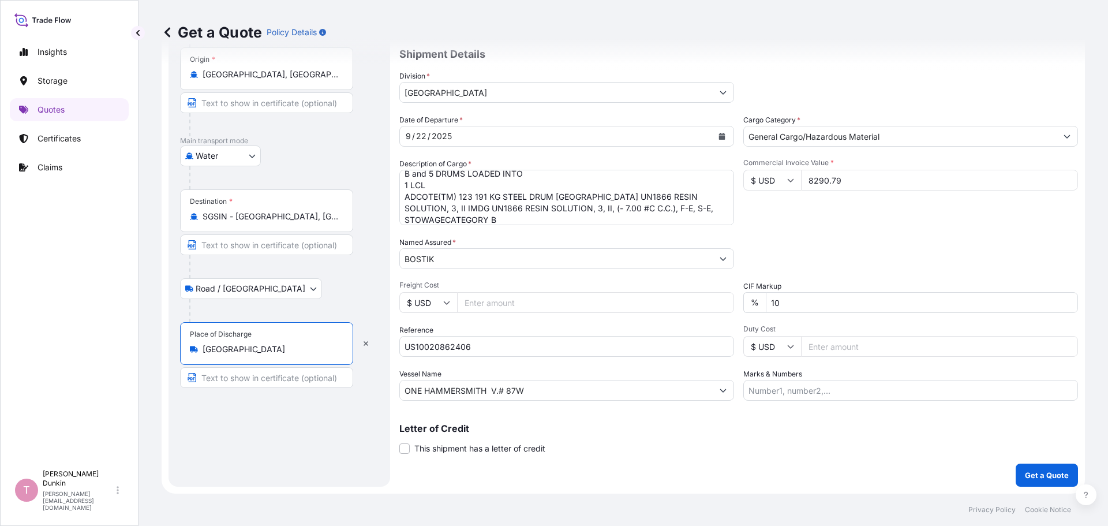
type input "Singapore"
click at [273, 465] on div "Route Details Reset Route Details Cover door to port - Add loading place Place …" at bounding box center [279, 225] width 198 height 499
click at [253, 287] on body "Insights Storage Quotes Certificates Claims T Tammy Dunkin tammy.dunkin@psabdp.…" at bounding box center [554, 263] width 1108 height 526
click at [259, 431] on div "Route Details Reset Route Details Cover door to port - Add loading place Place …" at bounding box center [279, 225] width 198 height 499
click at [1042, 473] on p "Get a Quote" at bounding box center [1047, 475] width 44 height 12
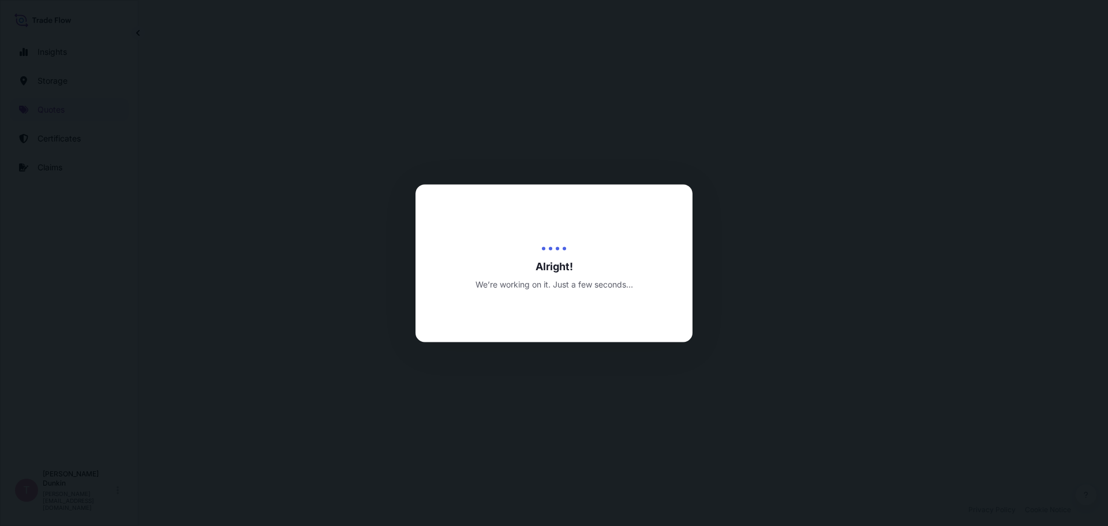
select select "Water"
select select "Road / Inland"
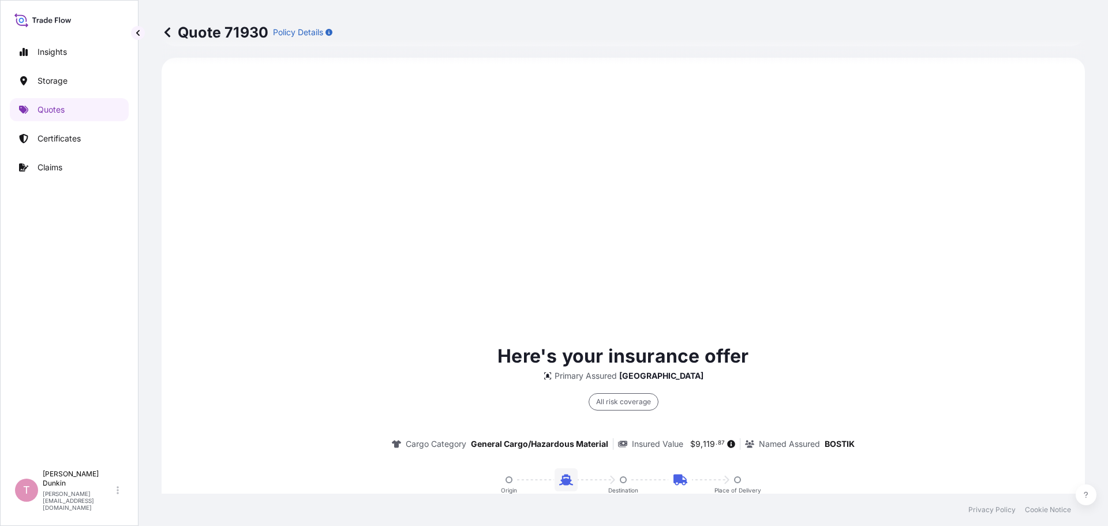
scroll to position [785, 0]
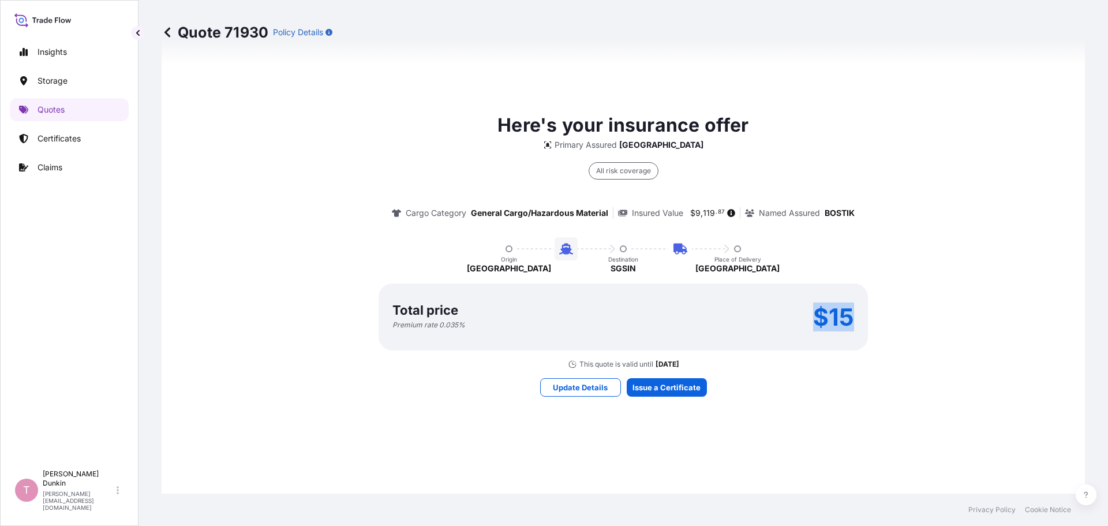
drag, startPoint x: 804, startPoint y: 316, endPoint x: 841, endPoint y: 320, distance: 37.7
click at [852, 316] on div "Total price Premium rate 0.035 % $15" at bounding box center [623, 316] width 489 height 67
copy p "$15"
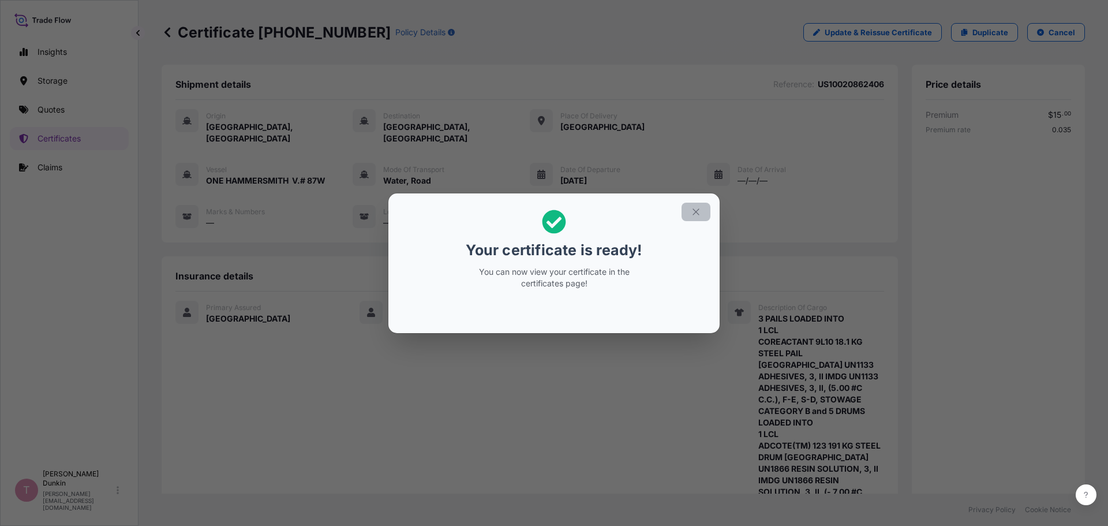
click at [695, 213] on icon "button" at bounding box center [696, 212] width 10 height 10
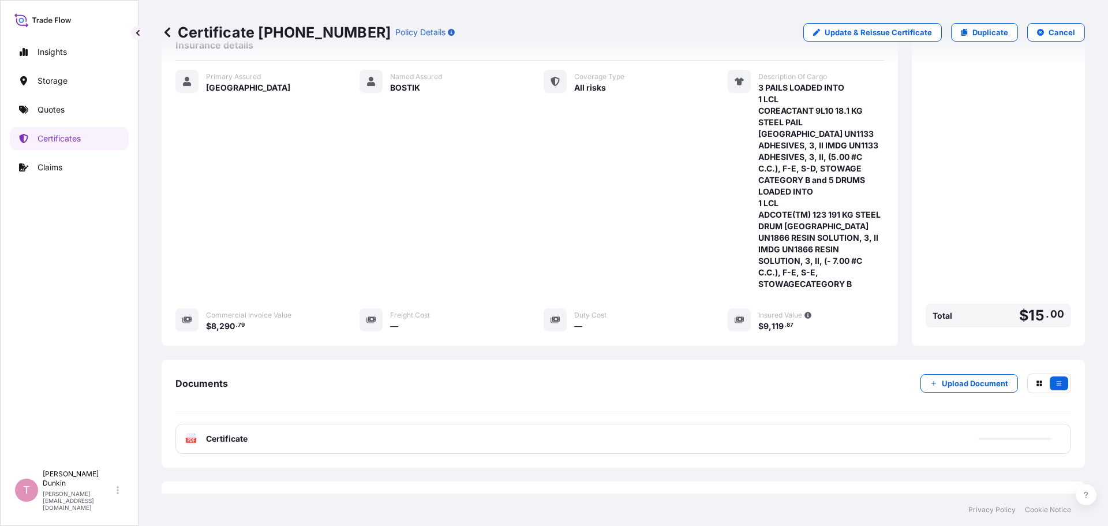
scroll to position [242, 0]
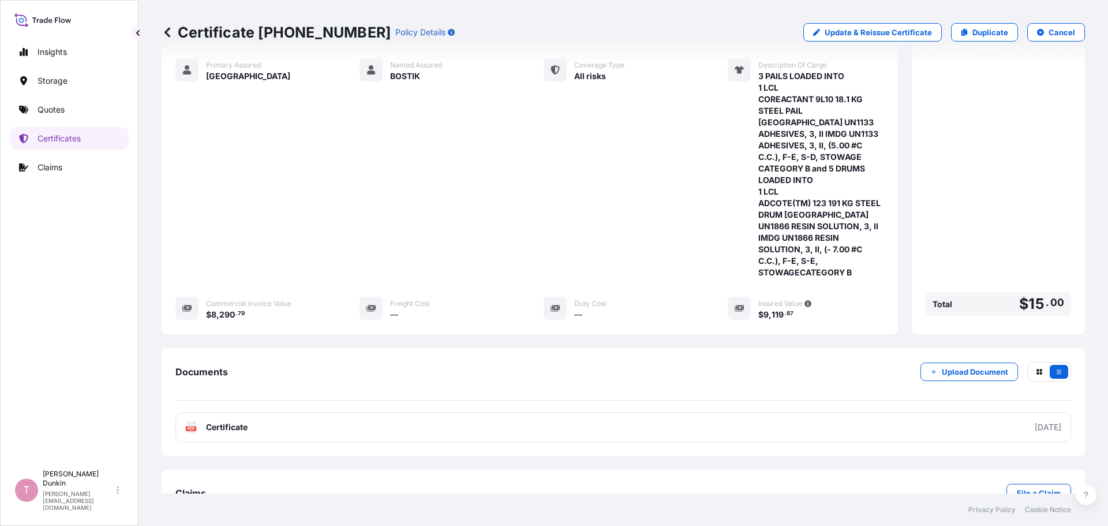
click at [188, 426] on text "PDF" at bounding box center [192, 428] width 8 height 4
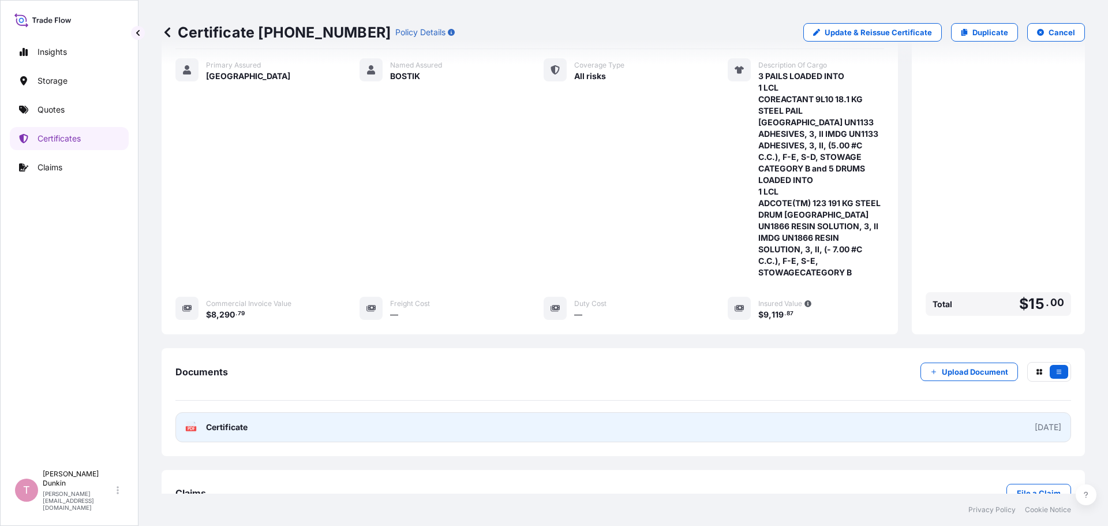
click at [190, 426] on text "PDF" at bounding box center [192, 428] width 8 height 4
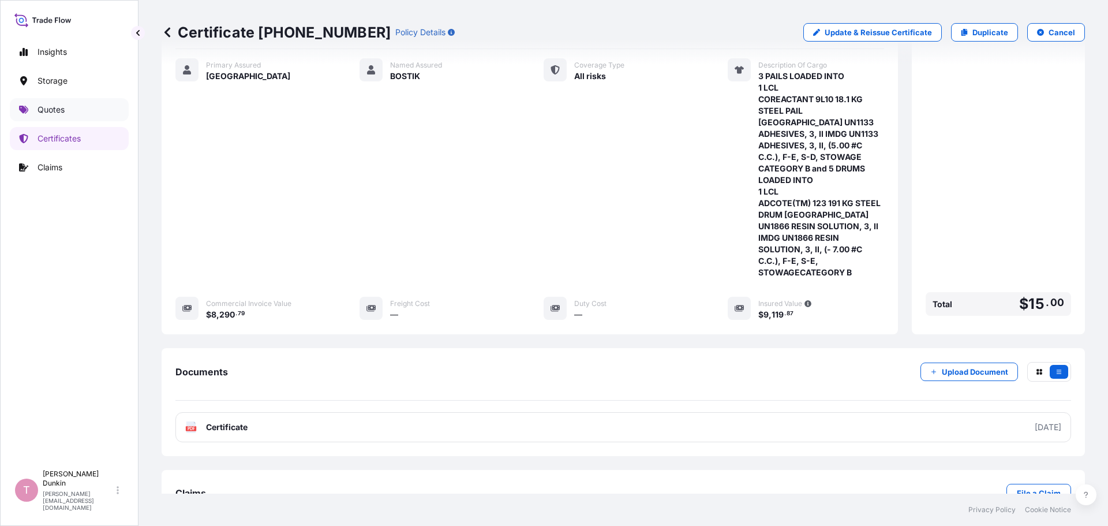
click at [40, 112] on p "Quotes" at bounding box center [51, 110] width 27 height 12
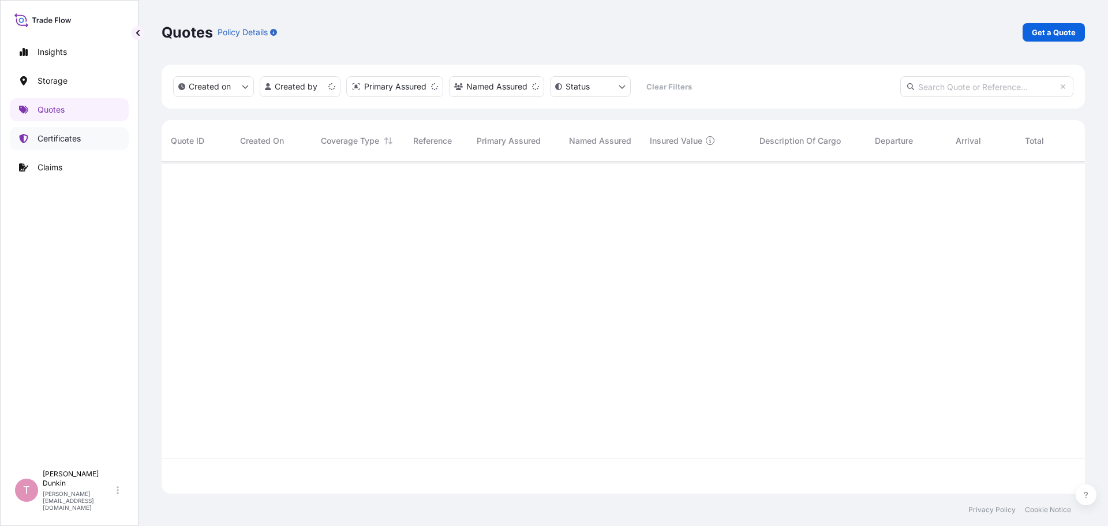
scroll to position [329, 915]
